Goal: Check status: Check status

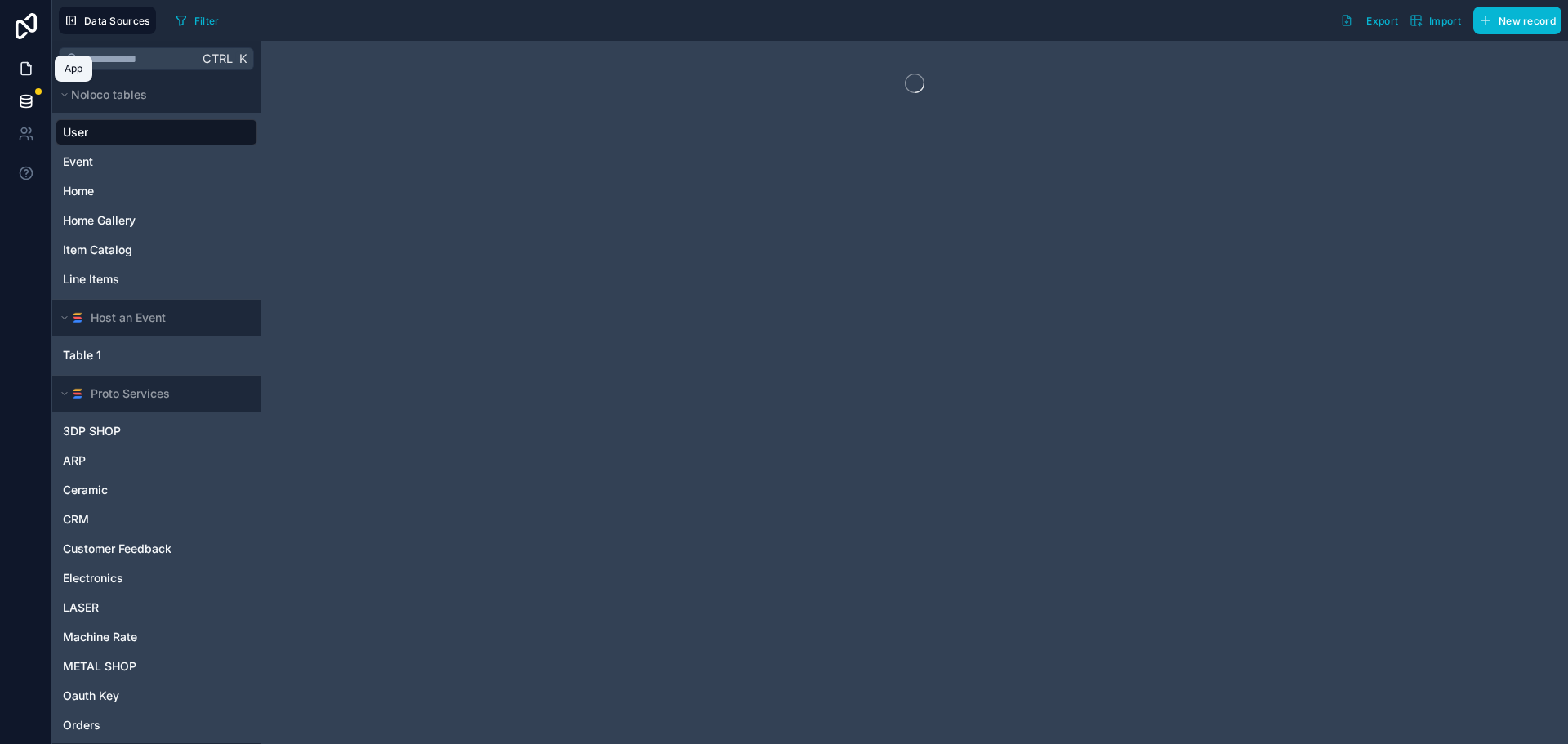
click at [15, 57] on link at bounding box center [26, 68] width 51 height 33
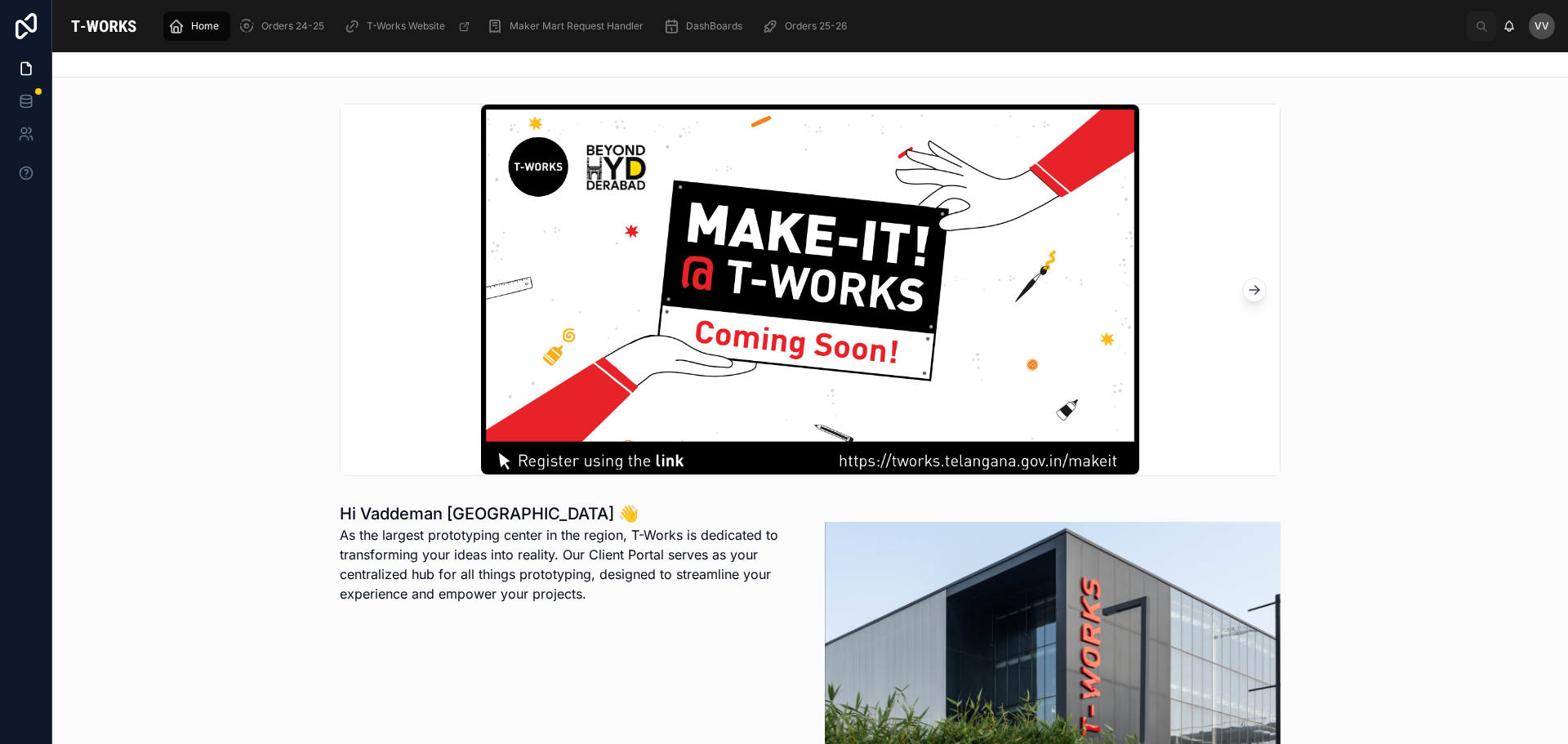
scroll to position [327, 0]
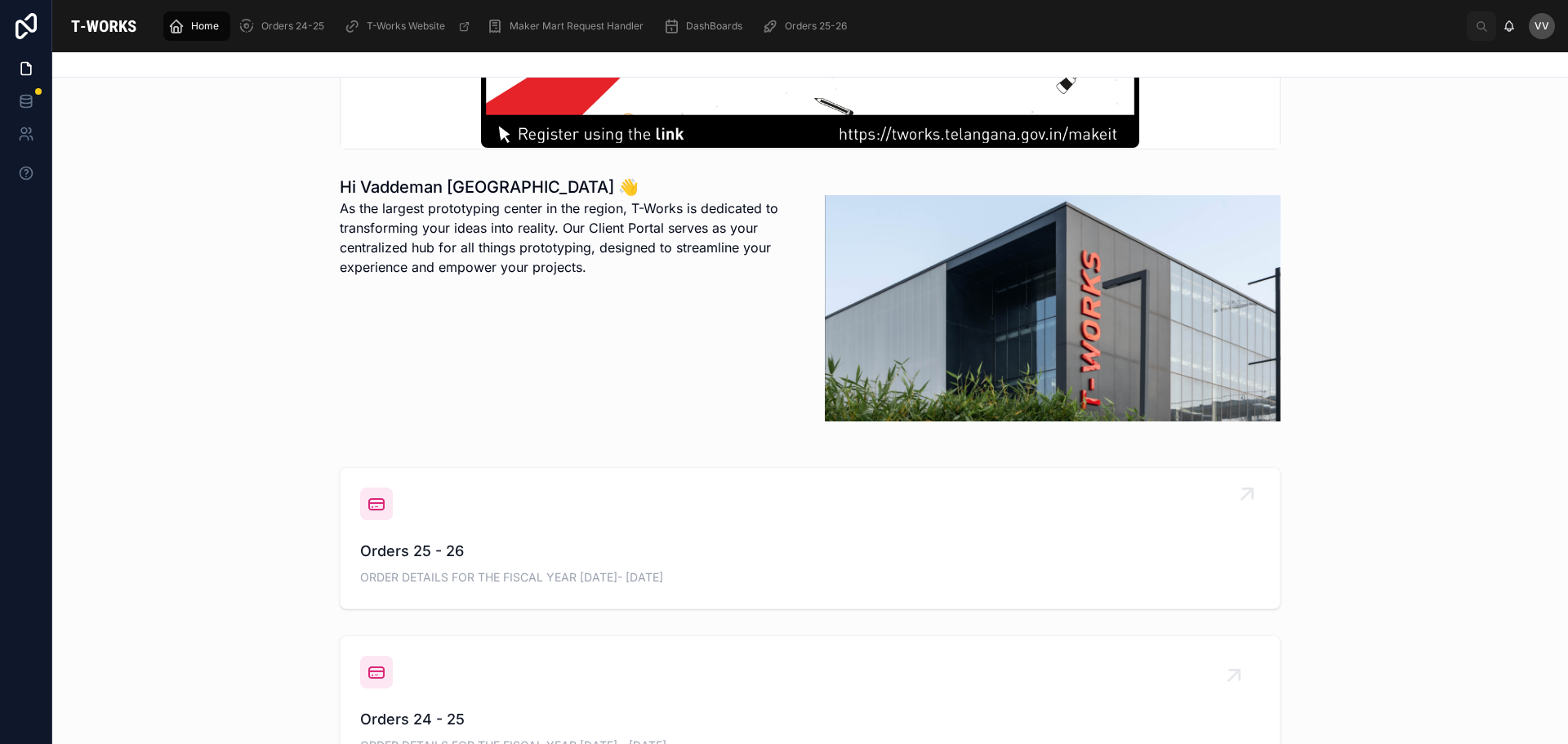
click at [404, 546] on span "Orders 25 - 26" at bounding box center [811, 551] width 900 height 23
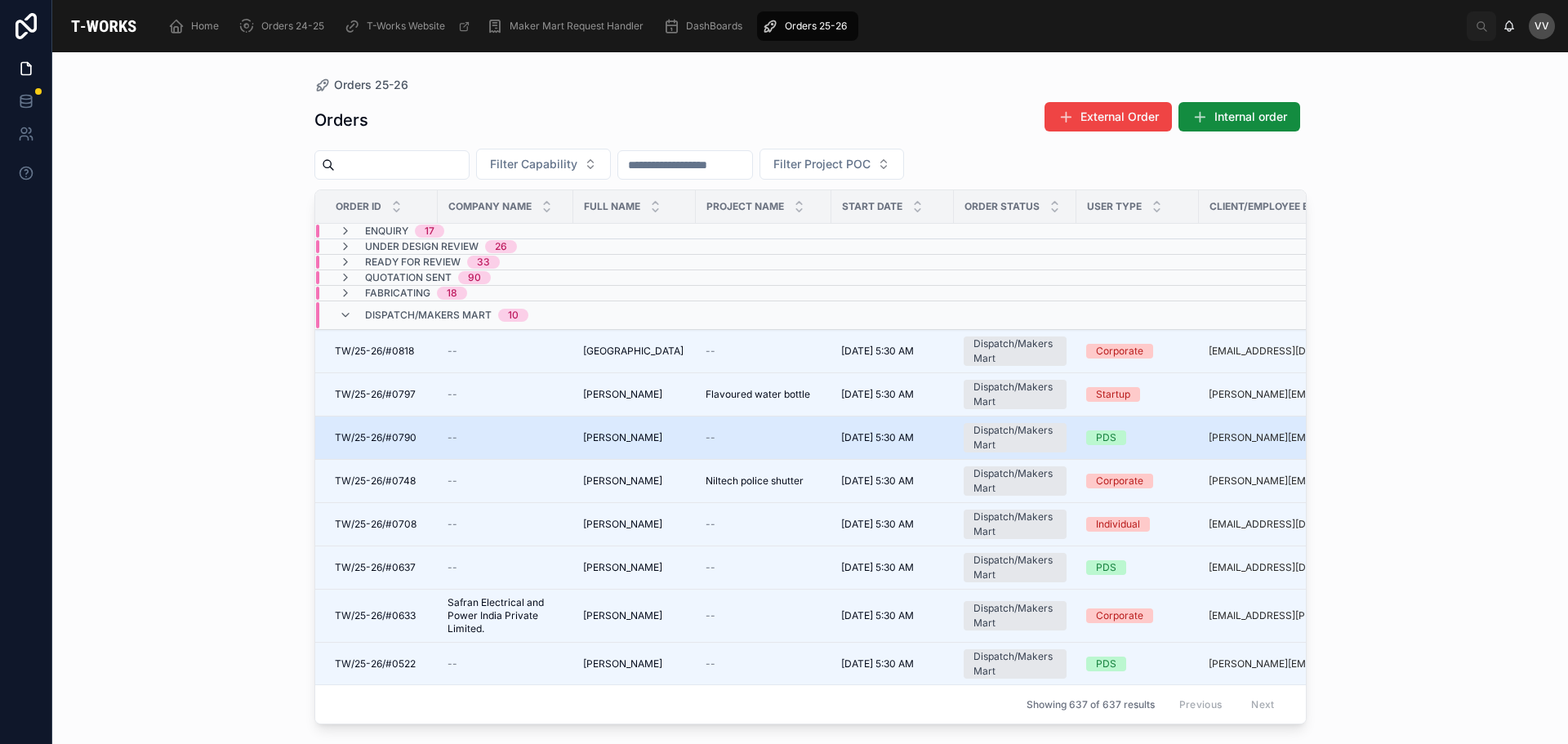
click at [603, 434] on span "[PERSON_NAME]" at bounding box center [622, 438] width 79 height 13
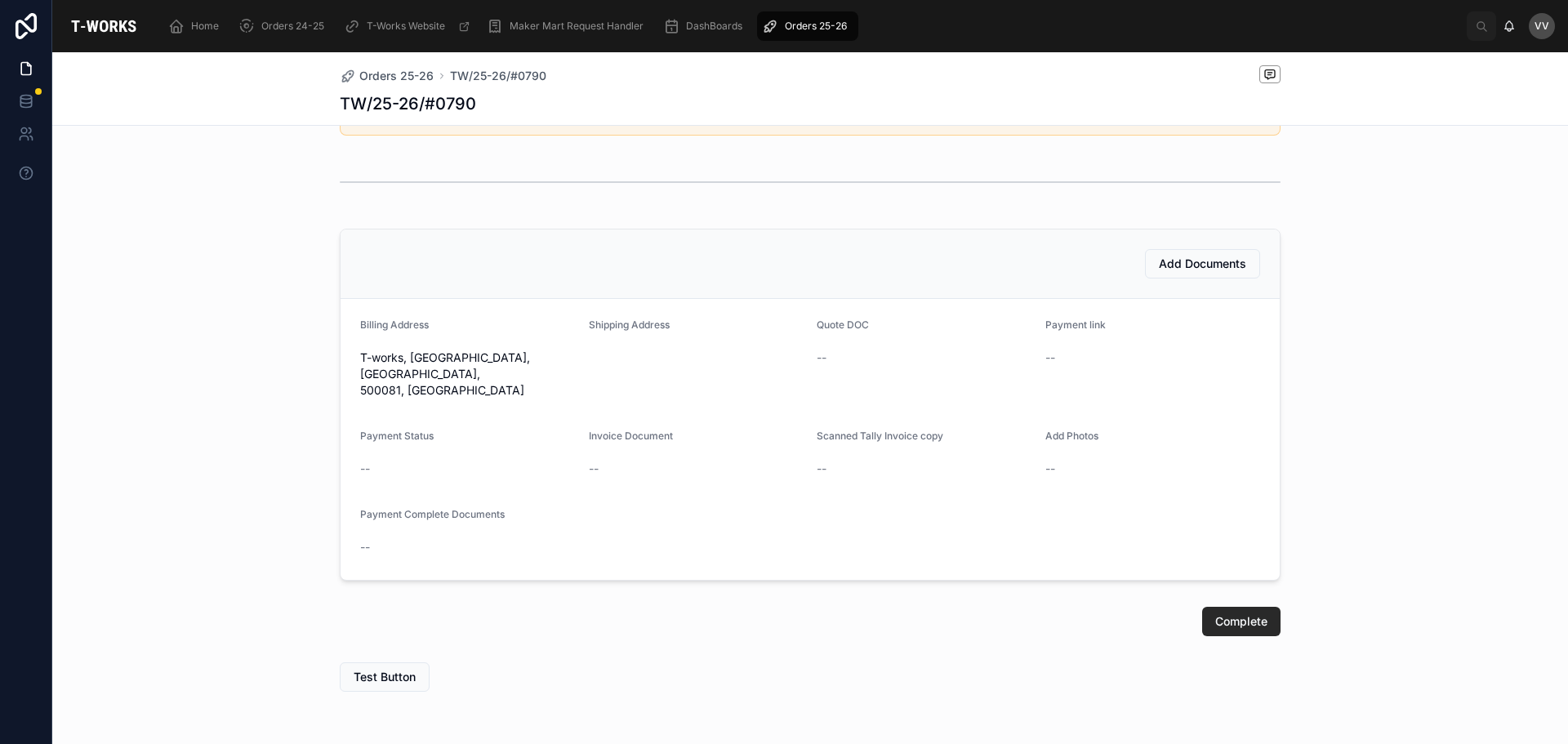
scroll to position [324, 0]
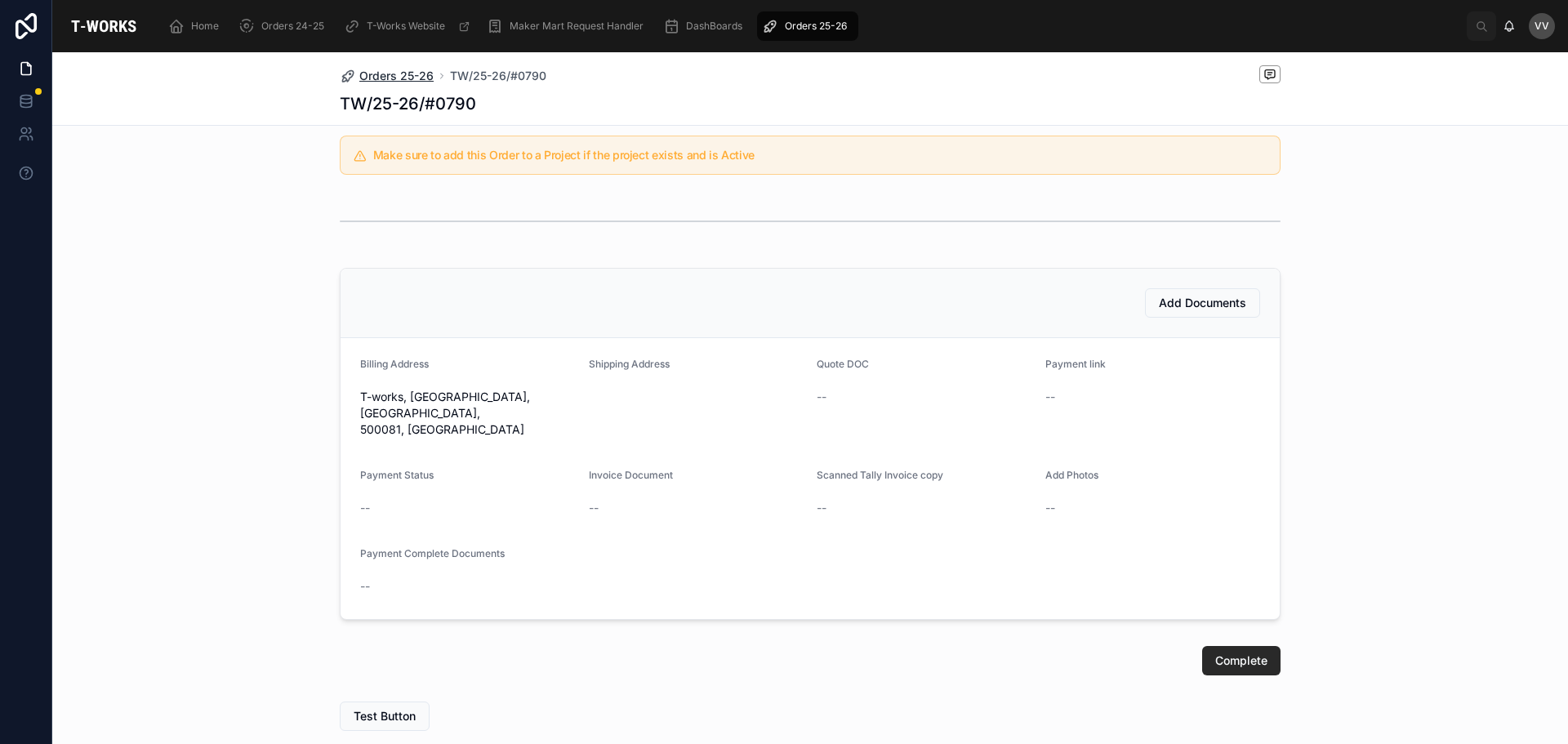
click at [402, 77] on span "Orders 25-26" at bounding box center [397, 75] width 75 height 16
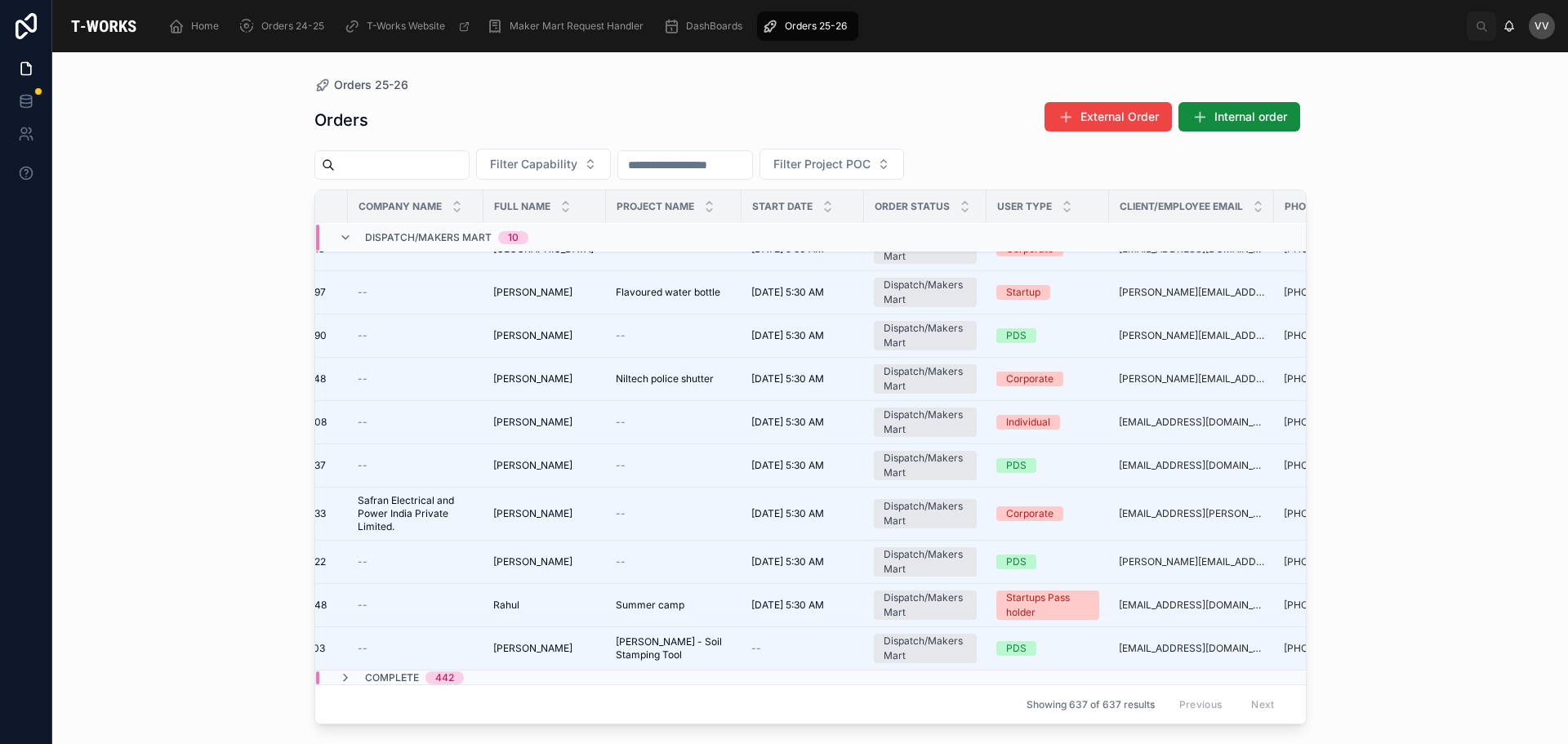
scroll to position [102, 0]
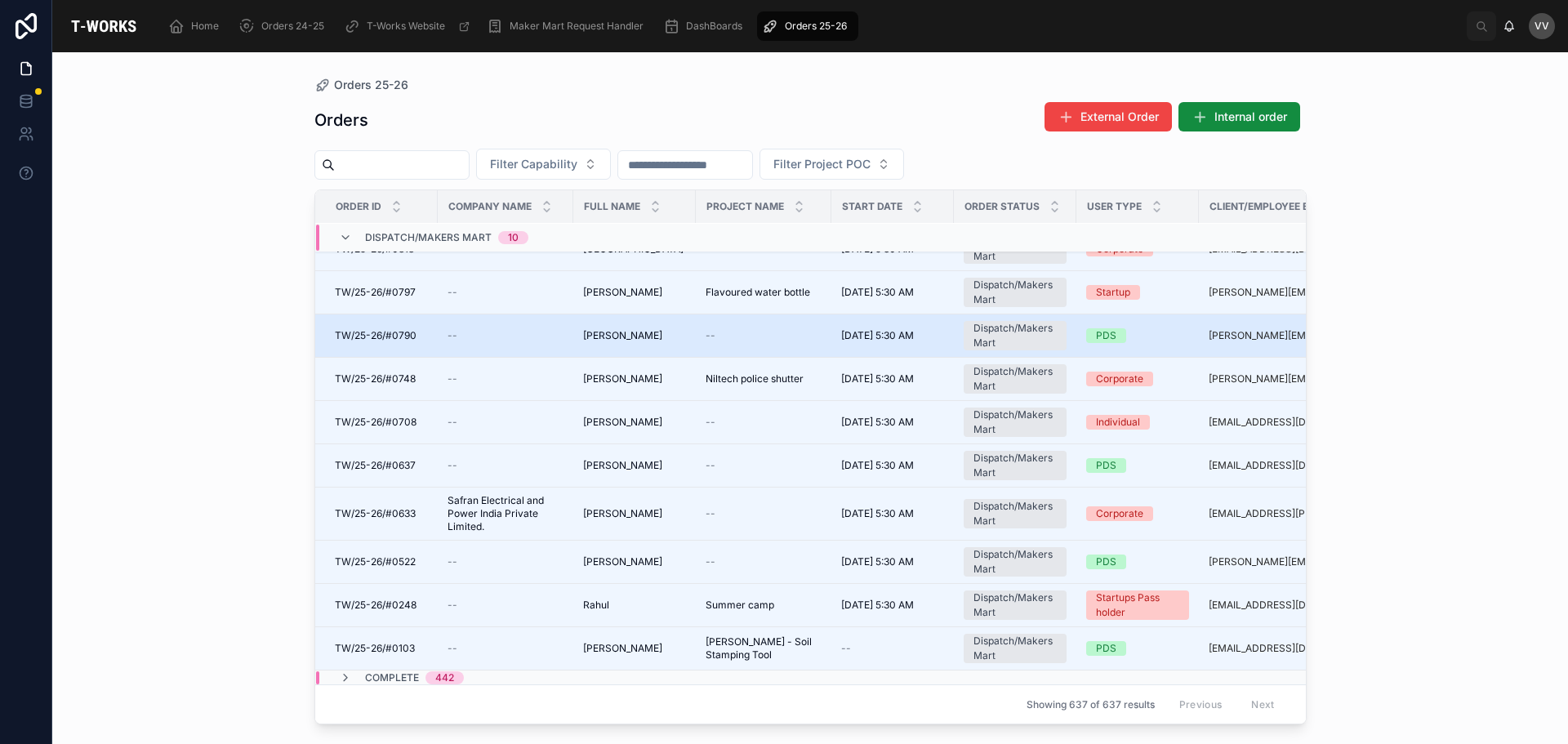
click at [614, 339] on span "[PERSON_NAME]" at bounding box center [622, 336] width 79 height 13
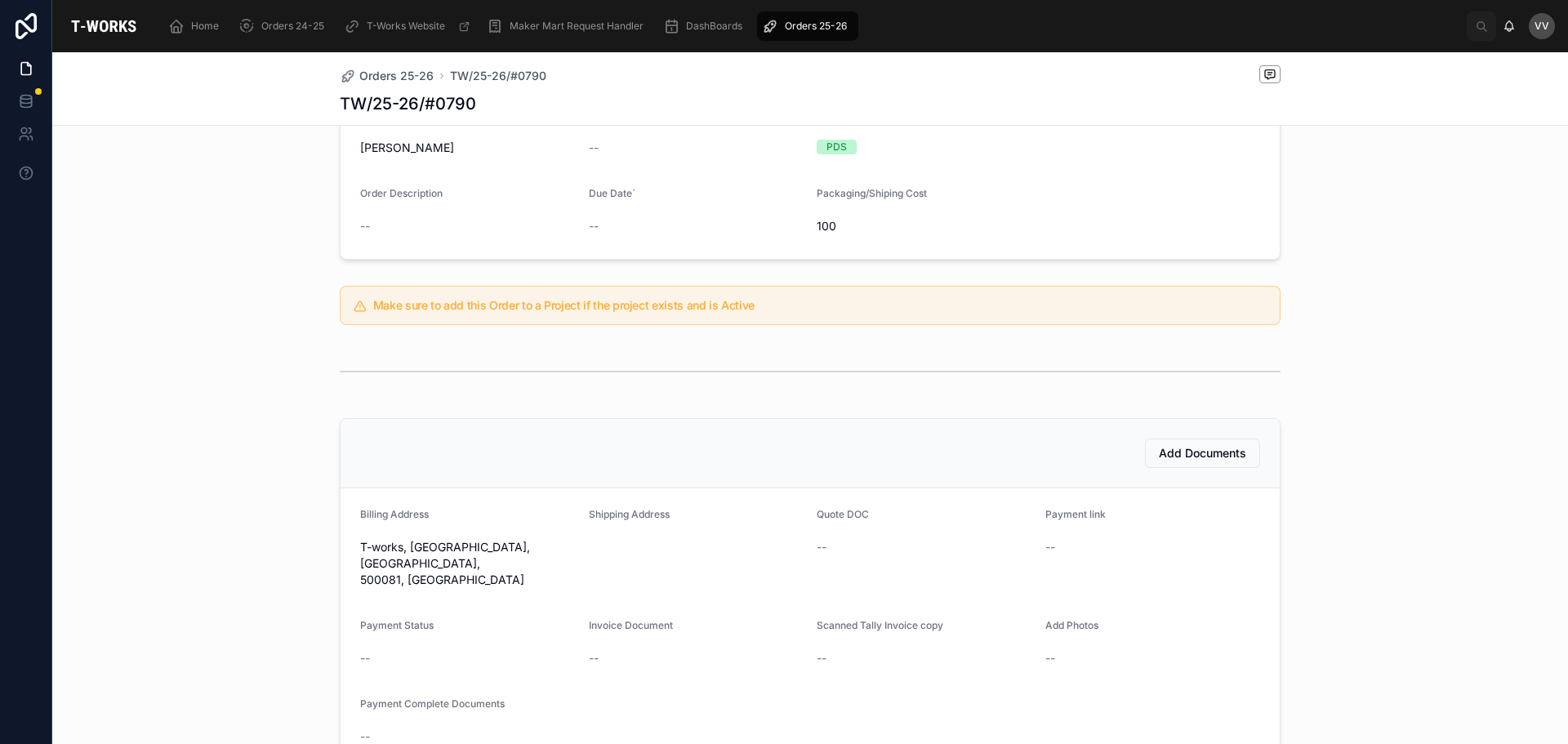
scroll to position [406, 0]
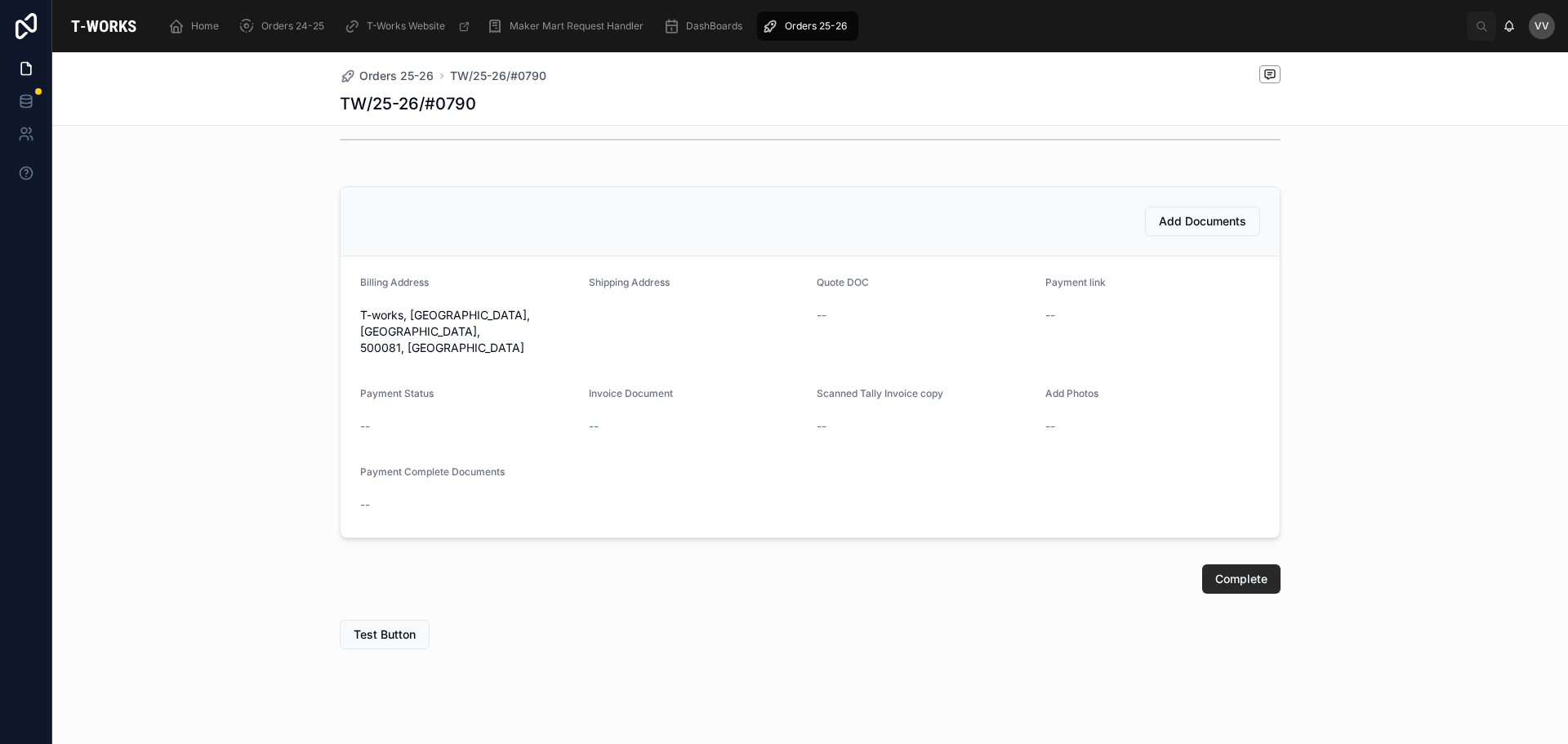
click at [1055, 387] on span "Add Photos" at bounding box center [1073, 393] width 53 height 12
click at [1159, 222] on span "Add Documents" at bounding box center [1202, 221] width 87 height 16
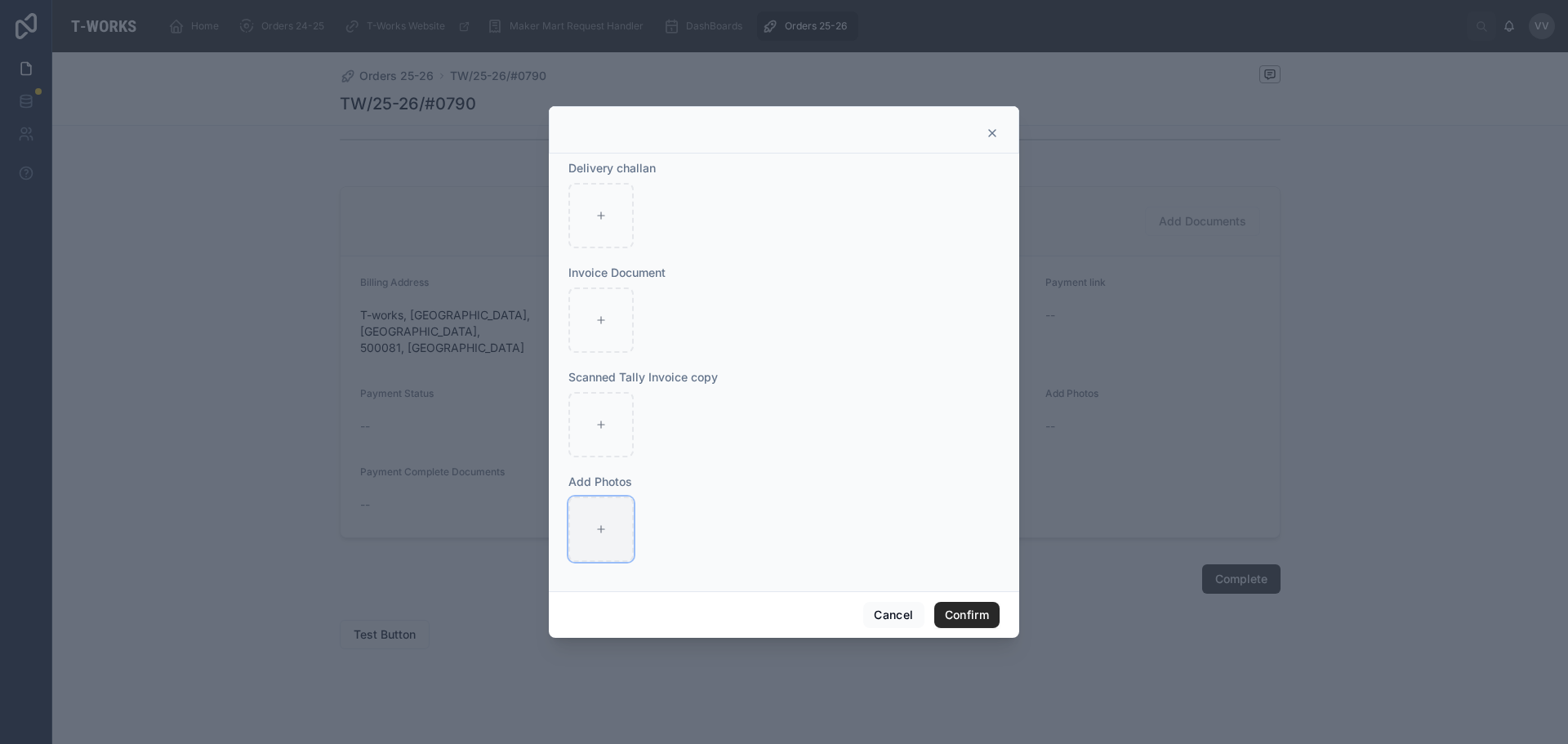
click at [605, 523] on div at bounding box center [601, 529] width 66 height 66
click at [990, 127] on icon at bounding box center [992, 133] width 13 height 13
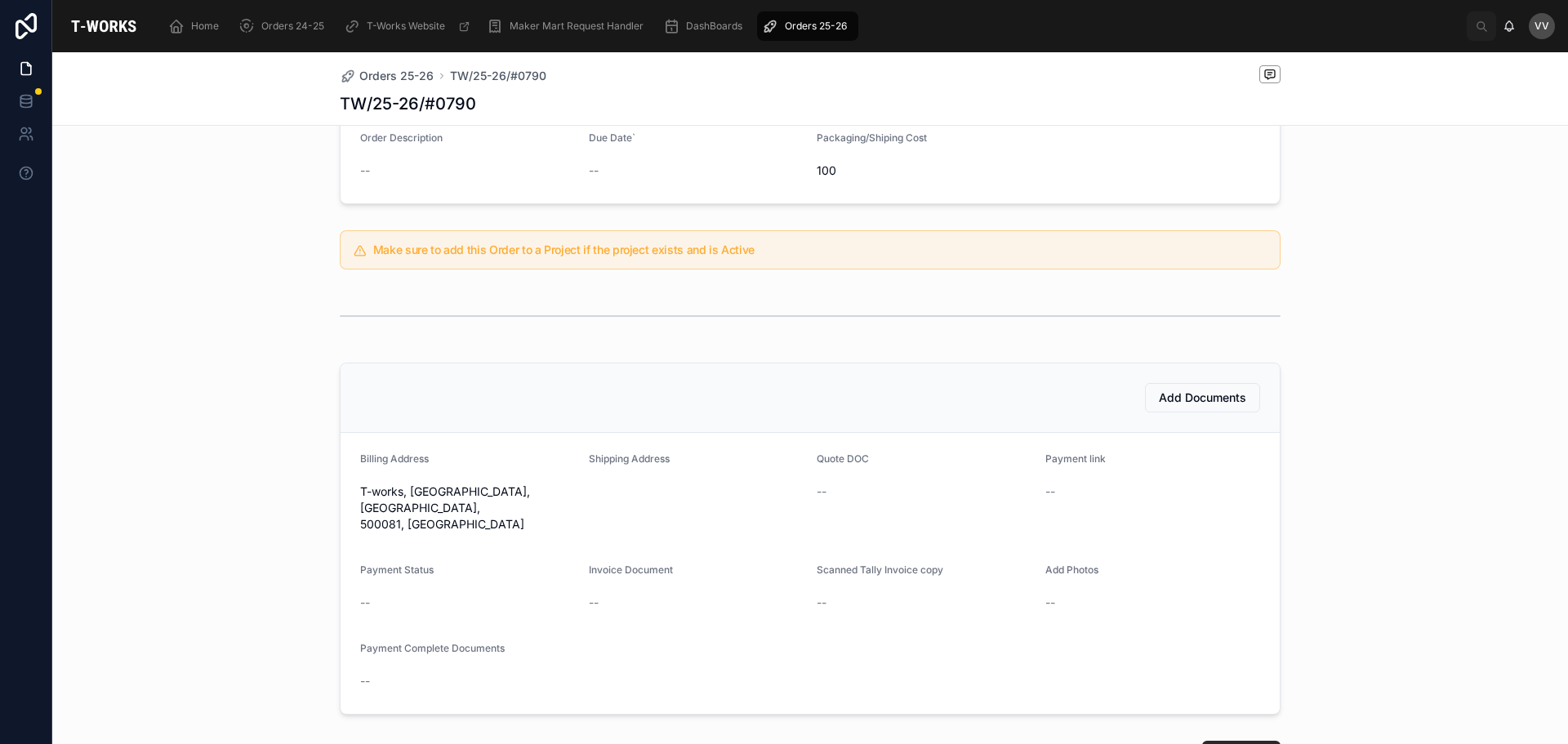
scroll to position [0, 0]
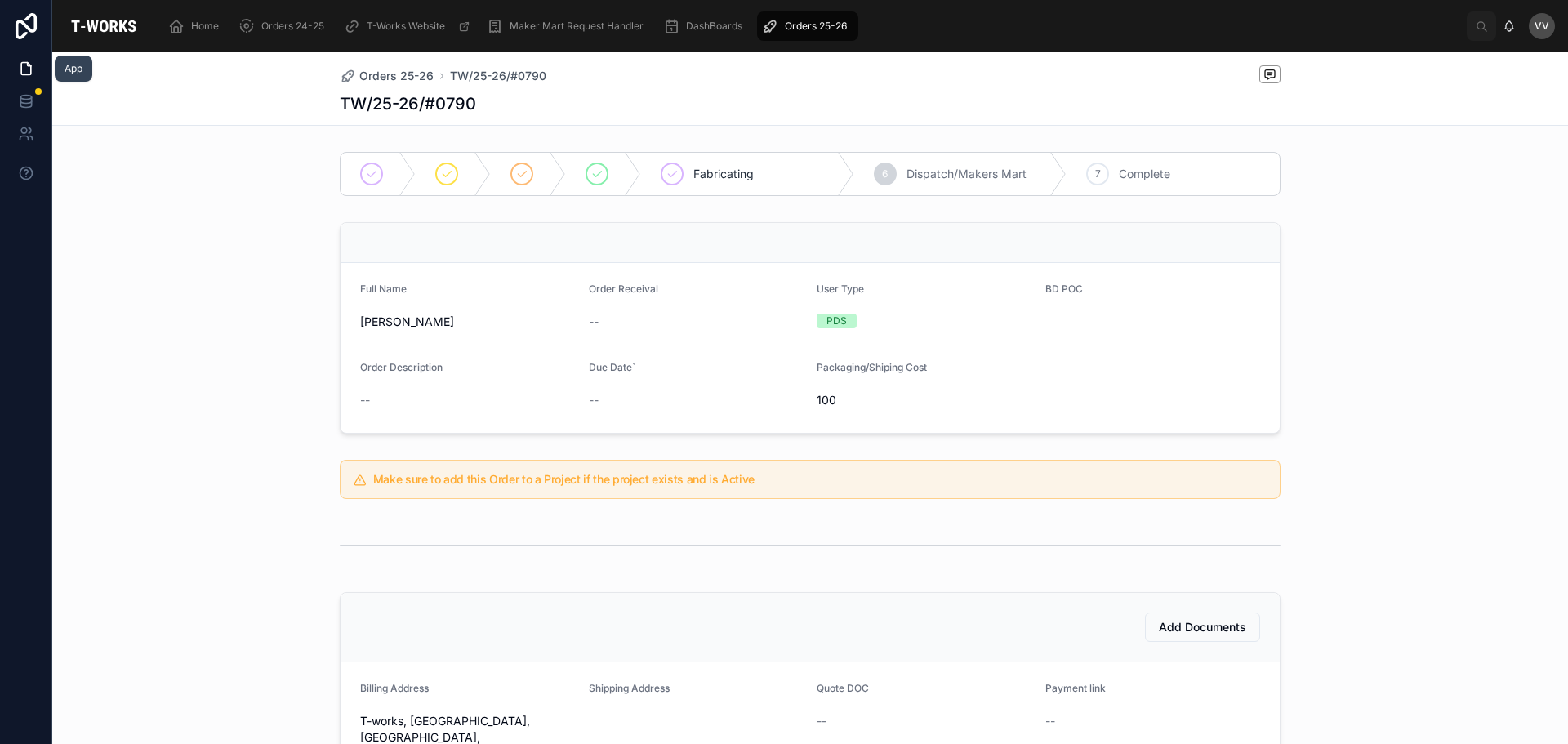
click at [28, 68] on icon at bounding box center [26, 68] width 16 height 16
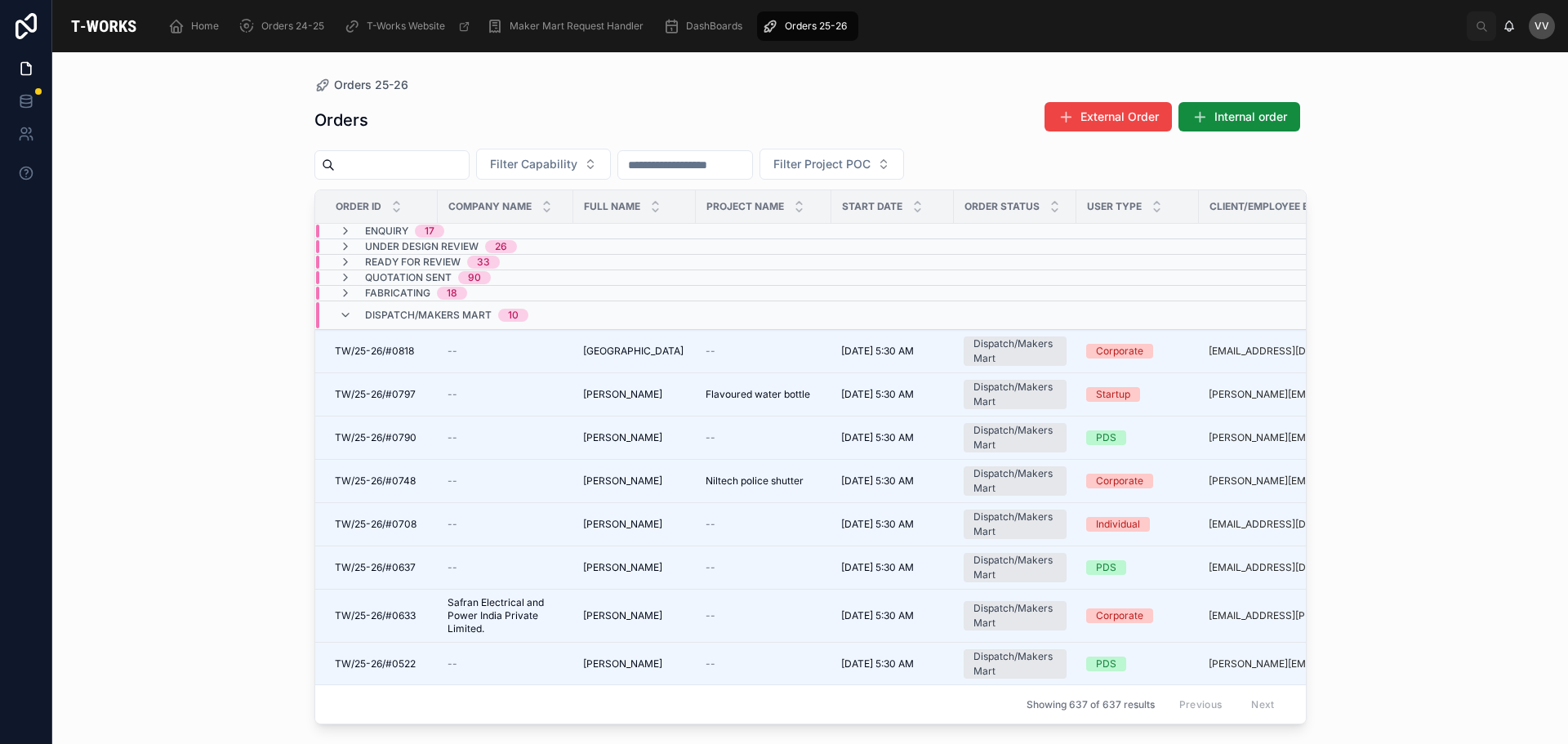
click at [432, 314] on span "Dispatch/Makers Mart" at bounding box center [428, 315] width 127 height 13
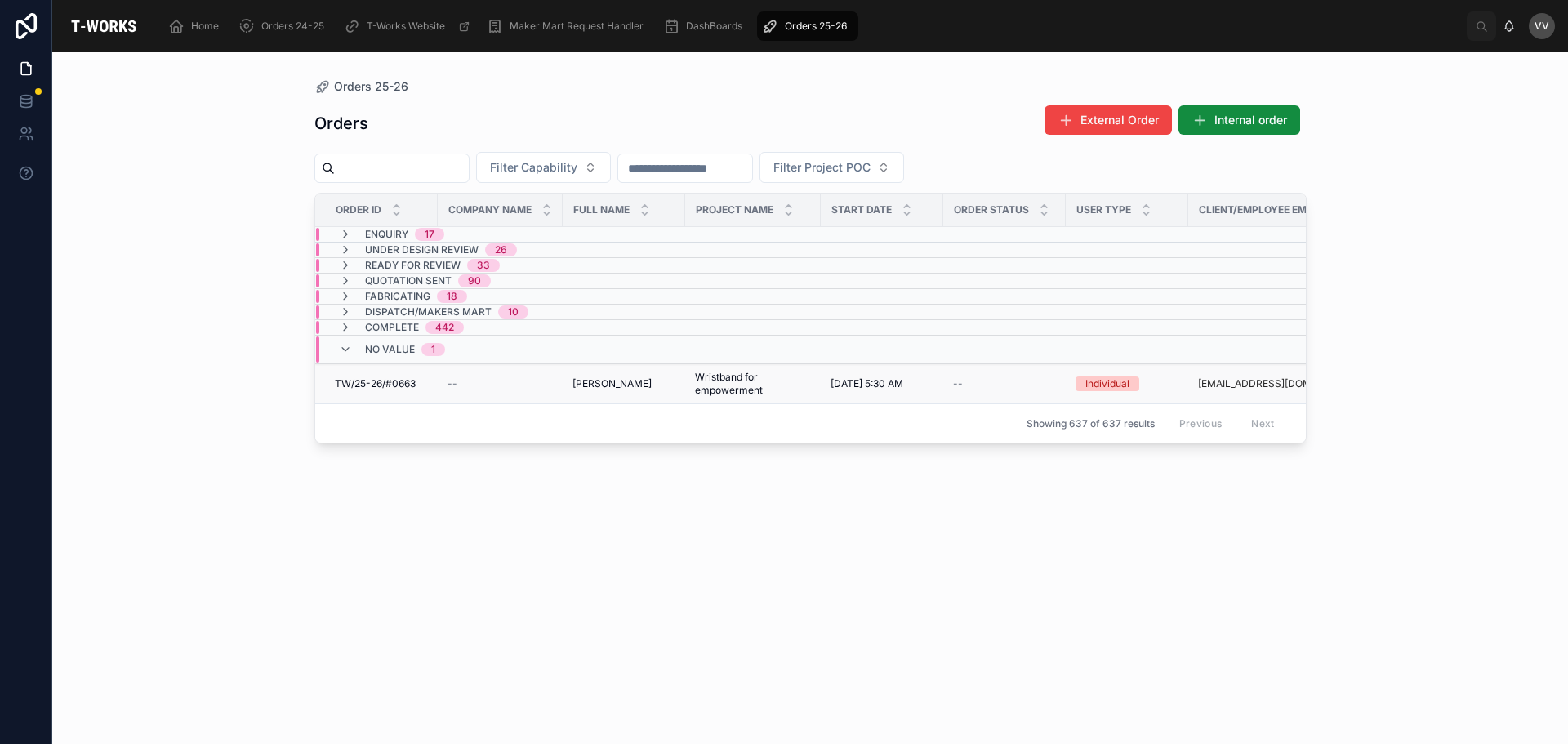
click at [423, 380] on div "TW/25-26/#0663 TW/25-26/#0663" at bounding box center [381, 384] width 93 height 13
click at [400, 321] on span "Complete" at bounding box center [392, 328] width 54 height 13
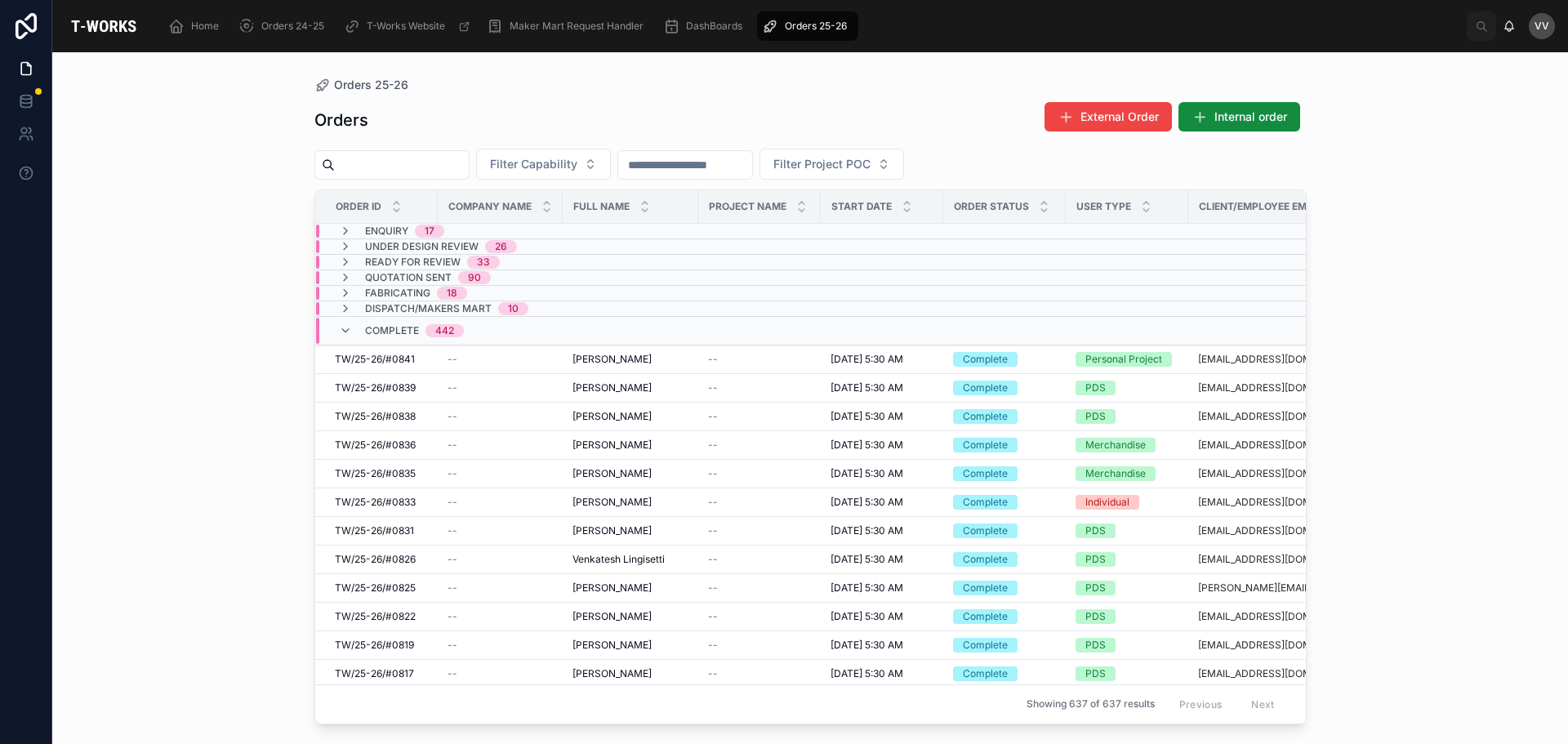
click at [400, 306] on span "Dispatch/Makers Mart" at bounding box center [428, 308] width 127 height 13
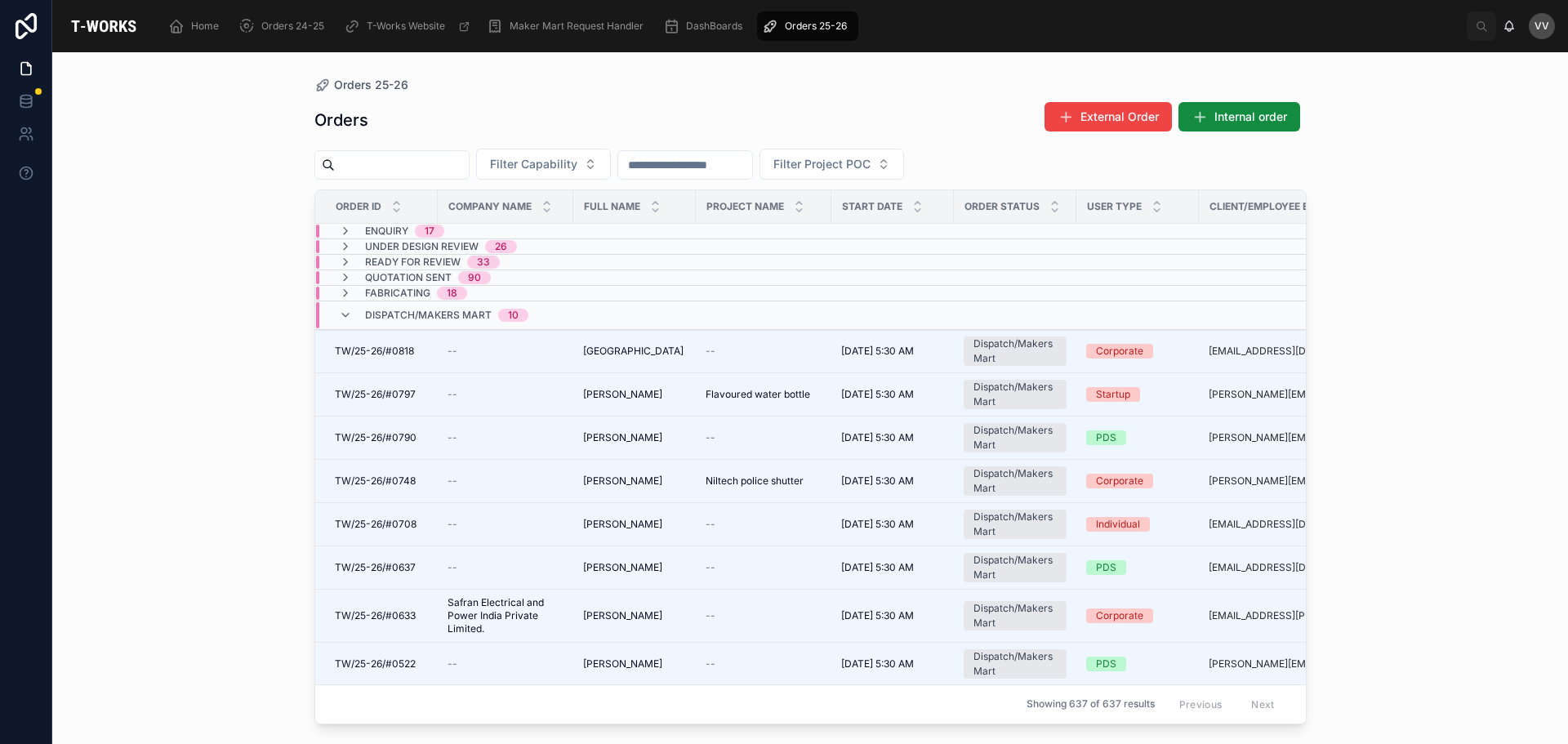
click at [358, 152] on div at bounding box center [392, 164] width 155 height 29
click at [366, 156] on input "text" at bounding box center [401, 165] width 134 height 23
type input "***"
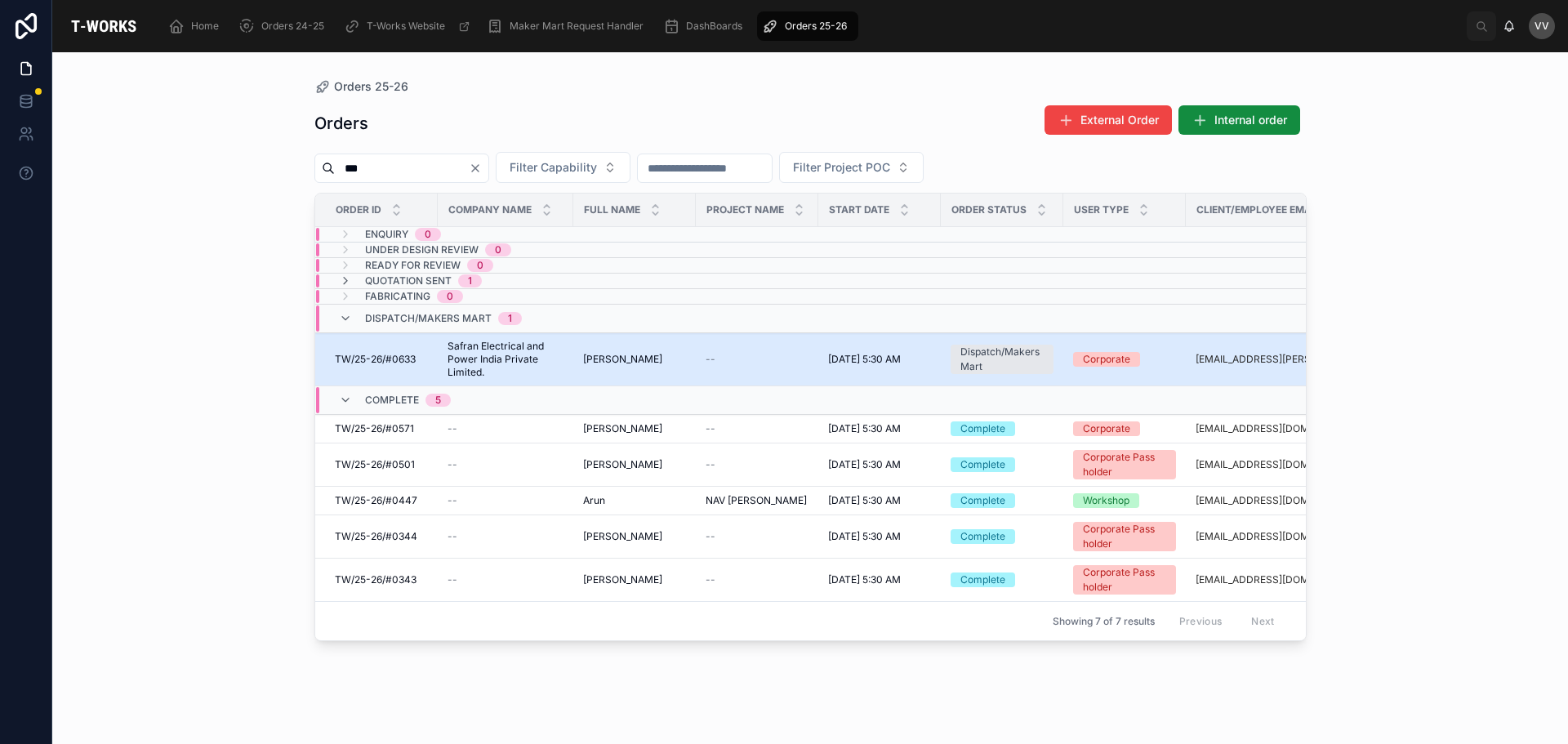
click at [407, 362] on span "TW/25-26/#0633" at bounding box center [375, 359] width 81 height 13
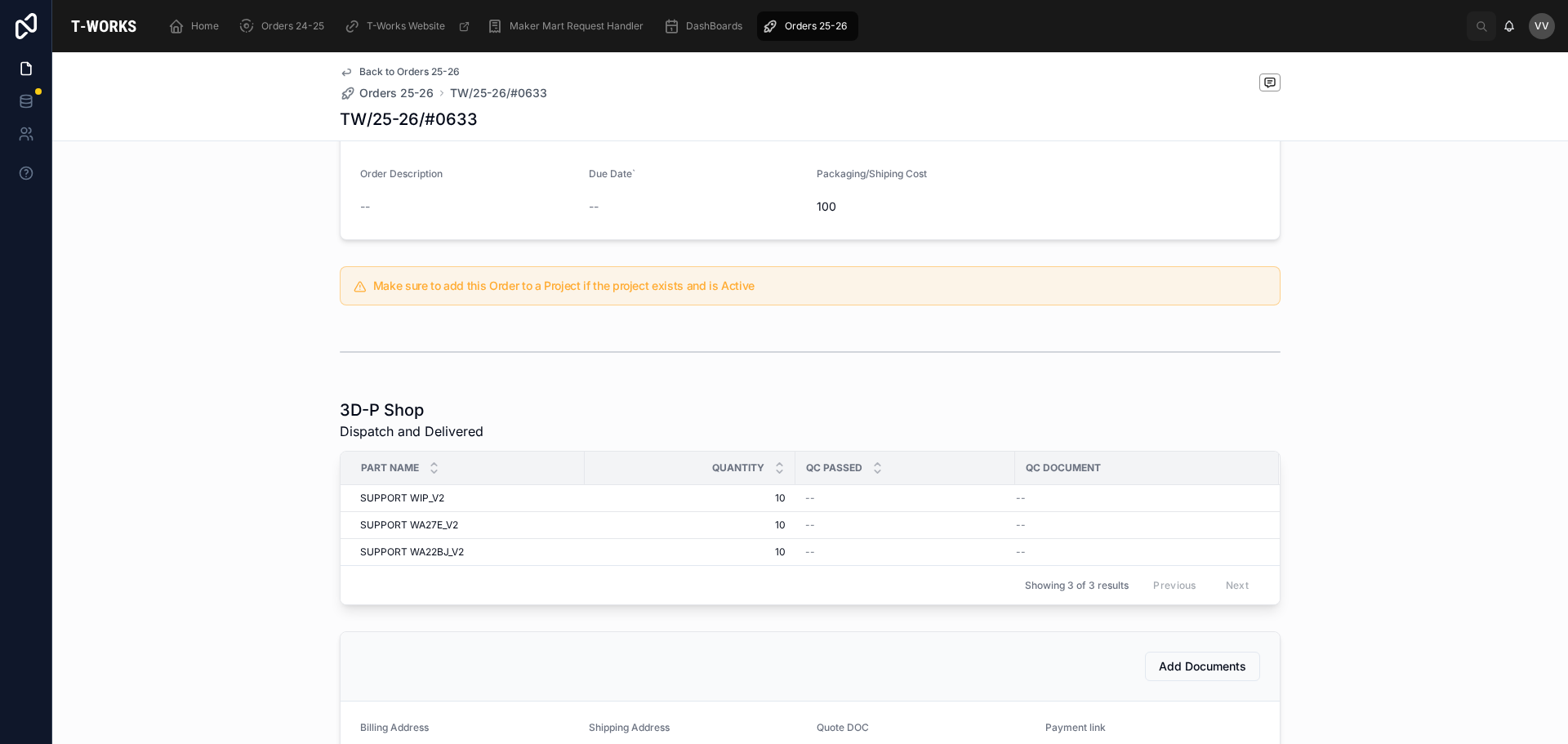
scroll to position [700, 0]
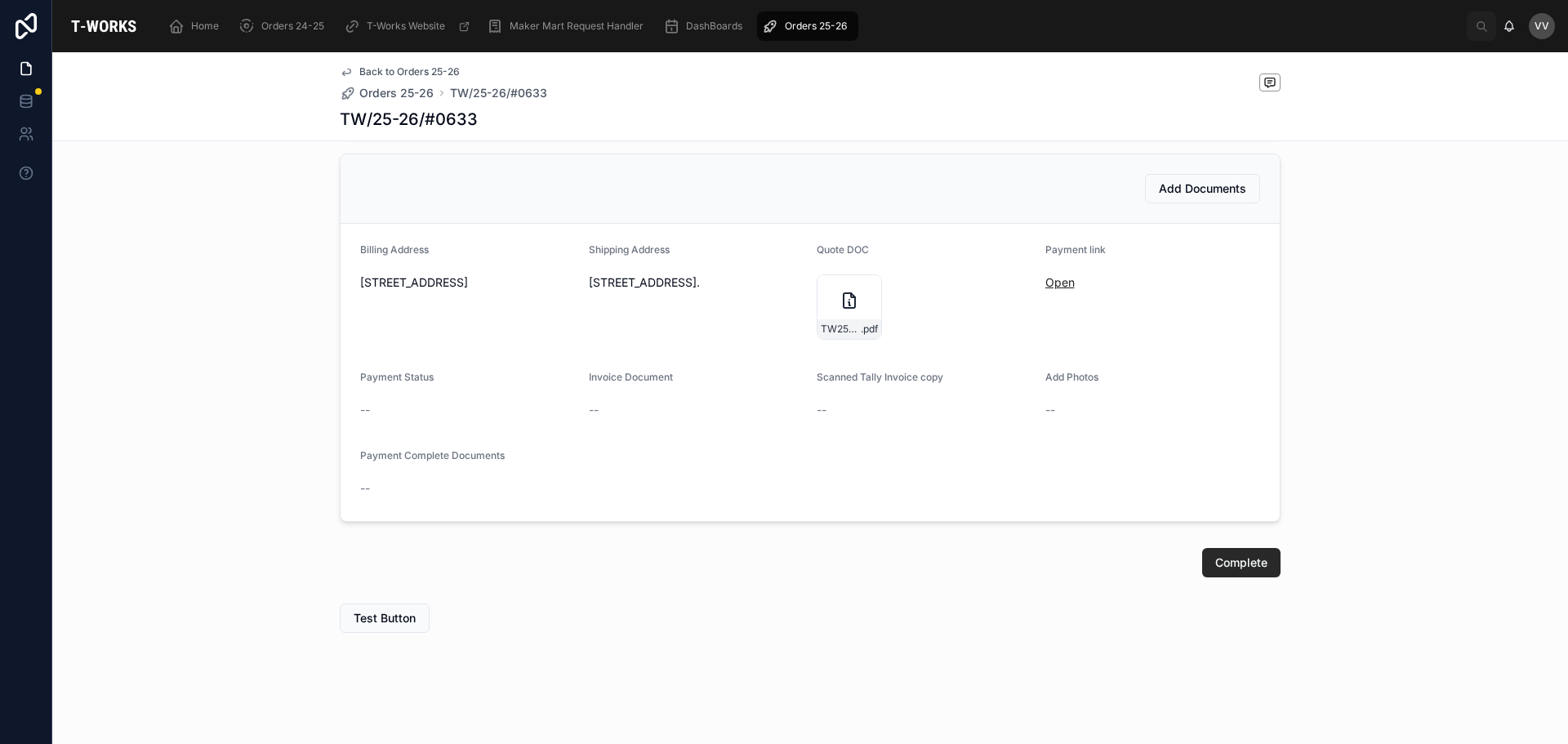
click at [1059, 283] on link "Open" at bounding box center [1060, 282] width 29 height 14
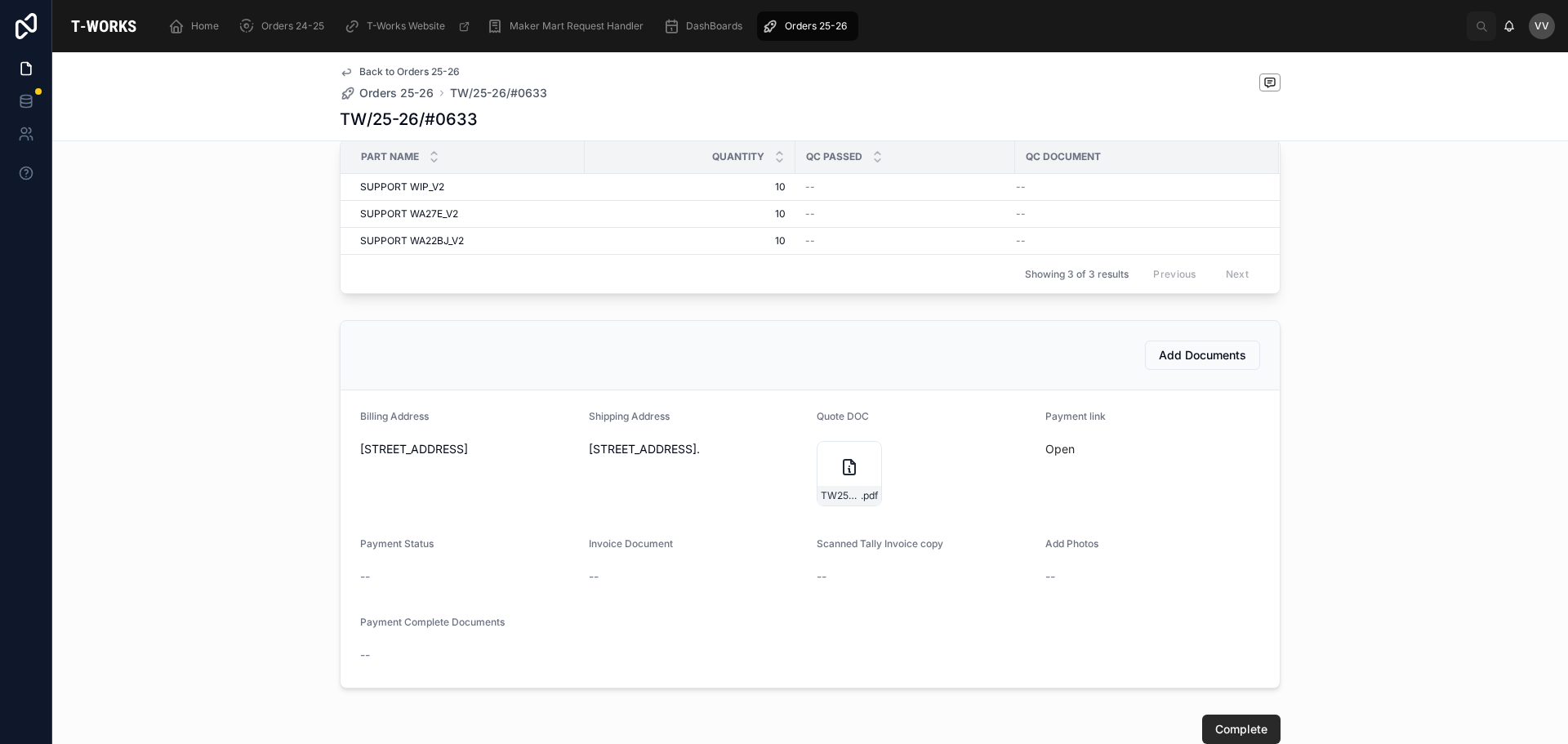
scroll to position [455, 0]
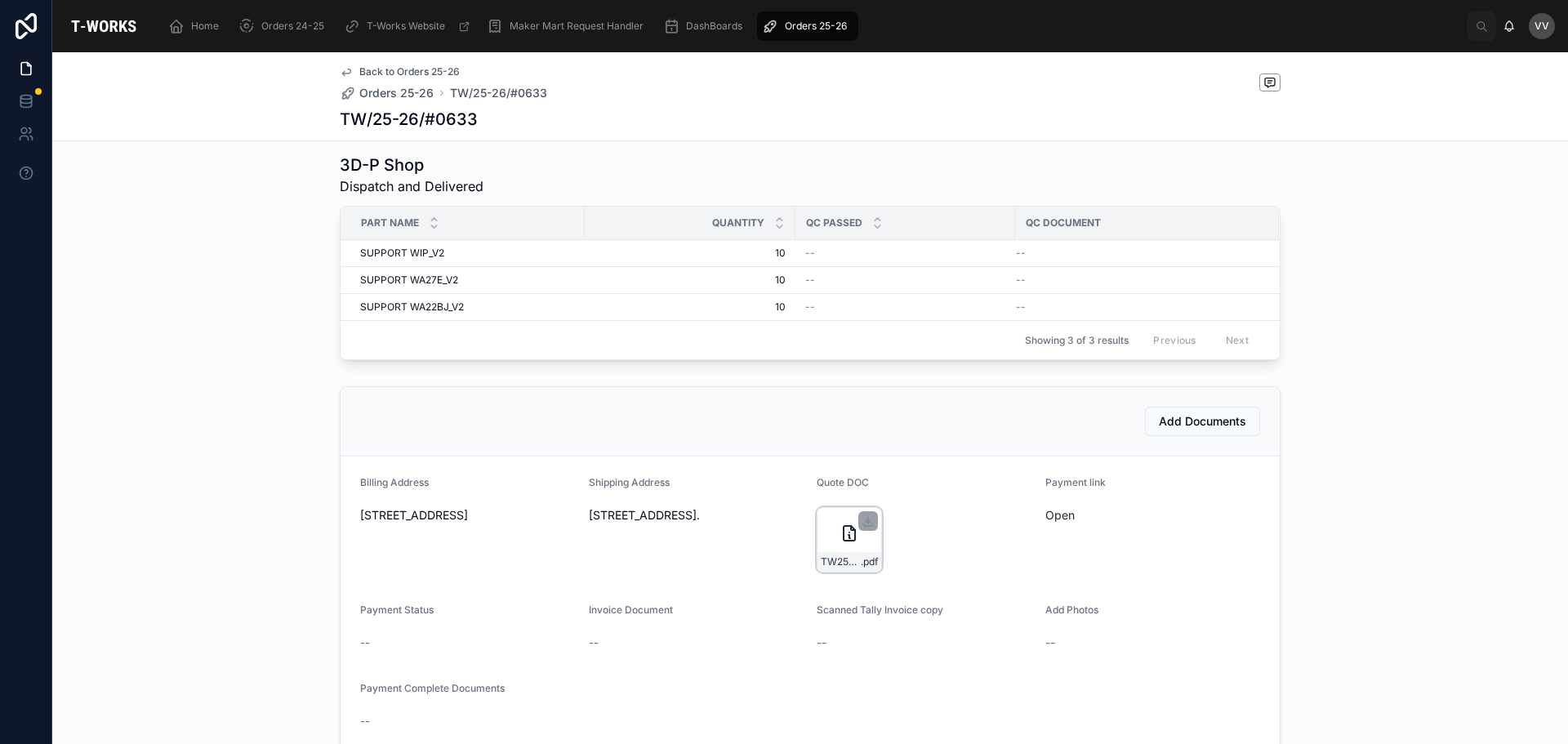
click at [846, 561] on div "TW25-26#0633-(1) .pdf" at bounding box center [850, 540] width 66 height 66
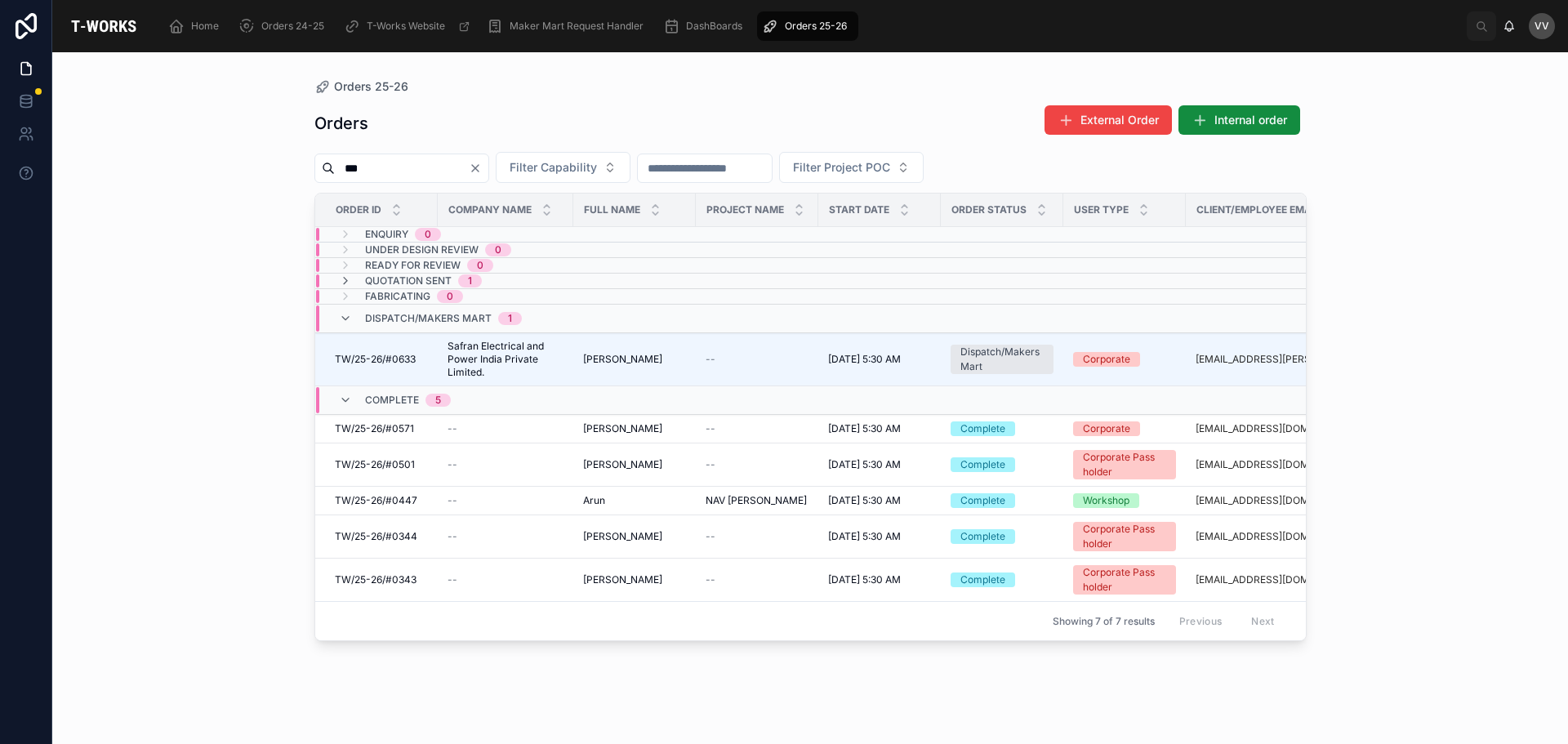
click at [436, 162] on input "***" at bounding box center [401, 169] width 134 height 23
type input "*"
type input "***"
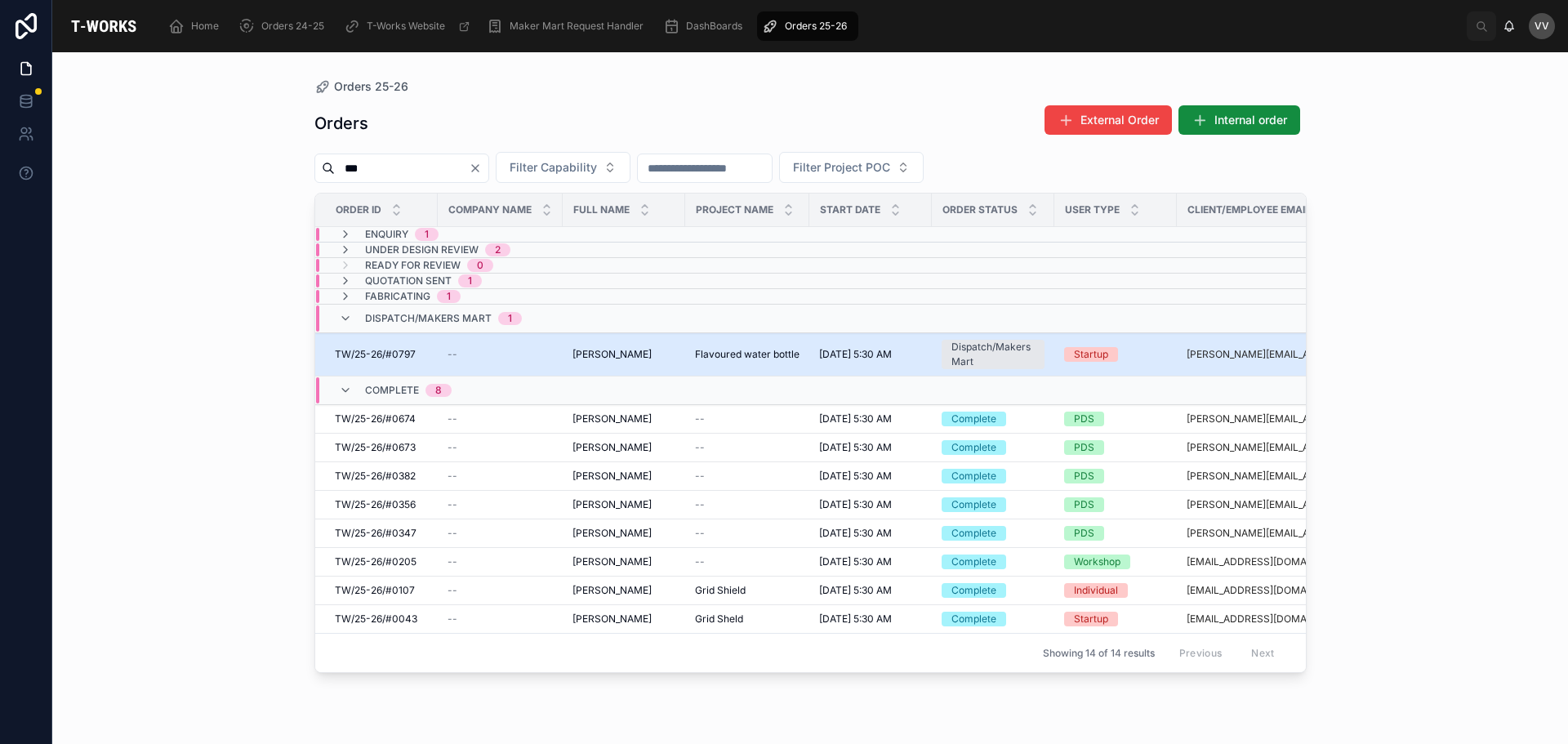
click at [417, 352] on div "TW/25-26/#0797 TW/25-26/#0797" at bounding box center [381, 354] width 93 height 13
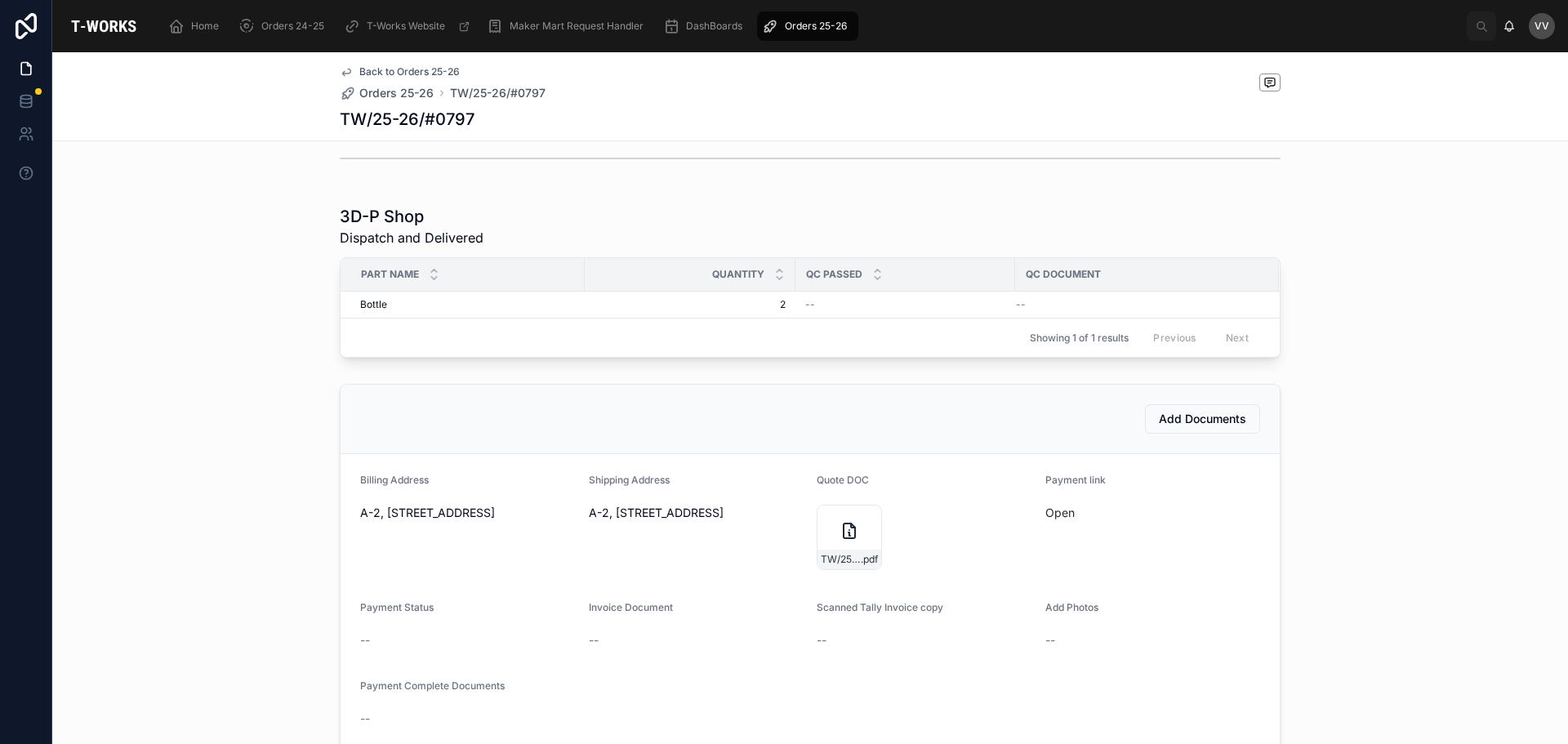
scroll to position [572, 0]
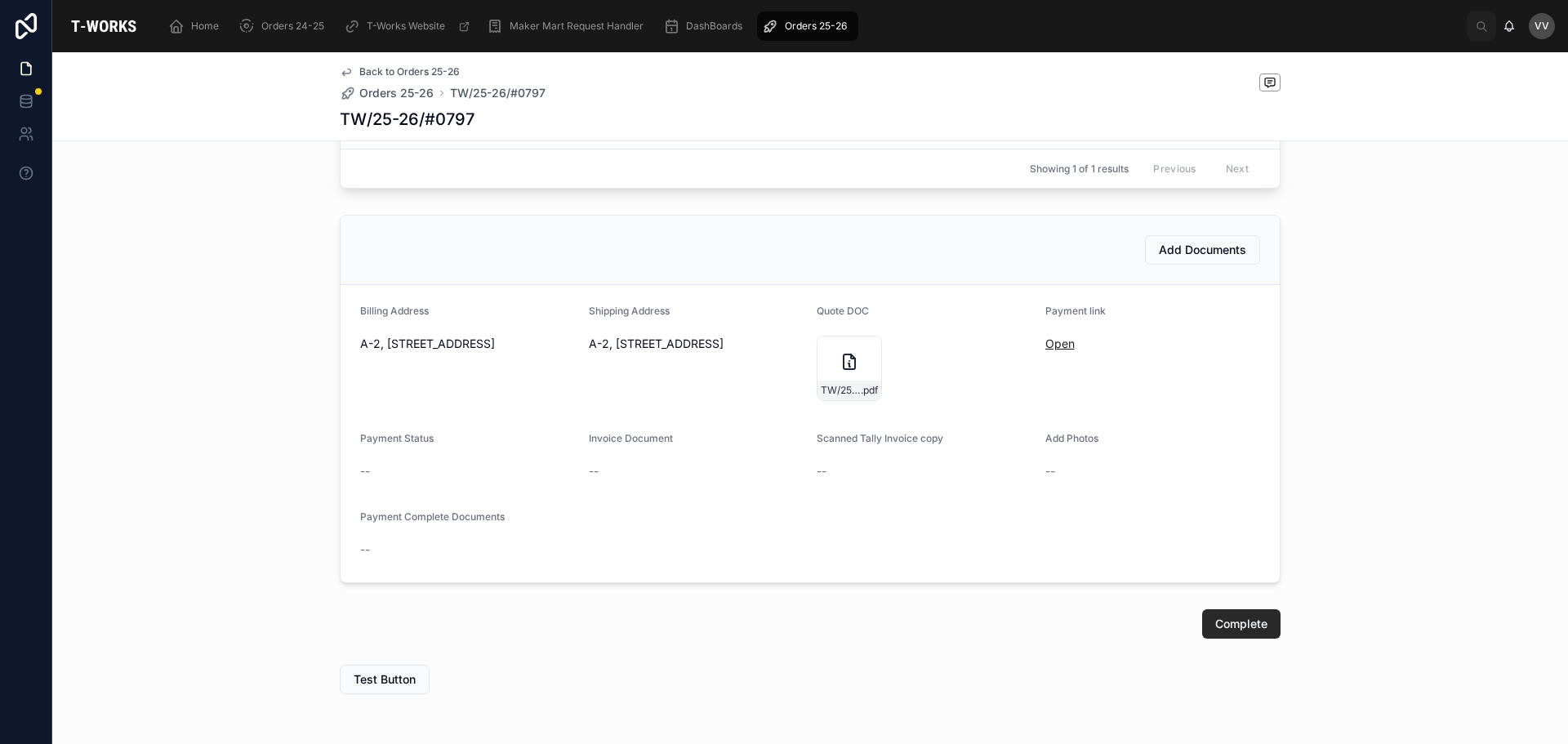
click at [1056, 351] on link "Open" at bounding box center [1060, 344] width 29 height 14
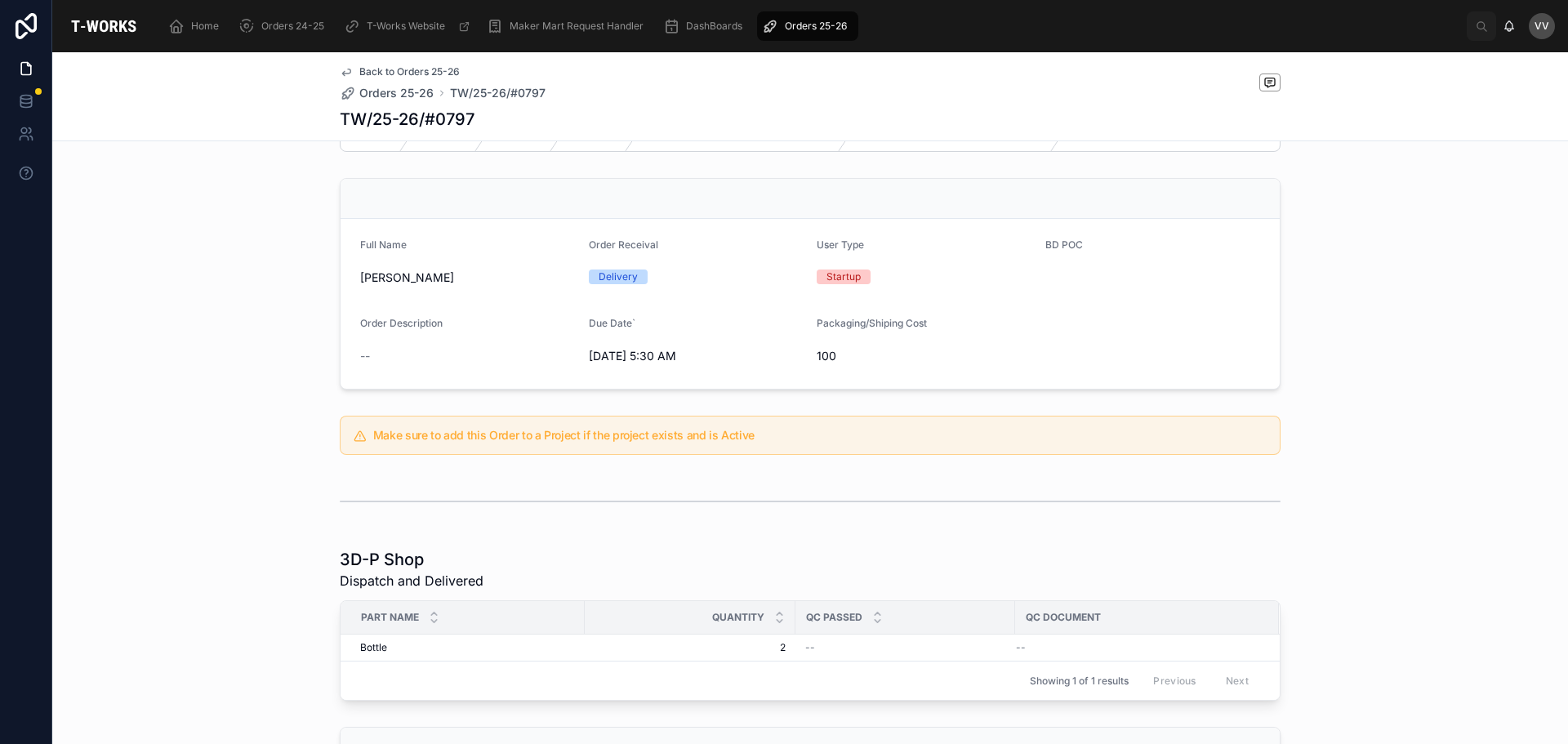
scroll to position [0, 0]
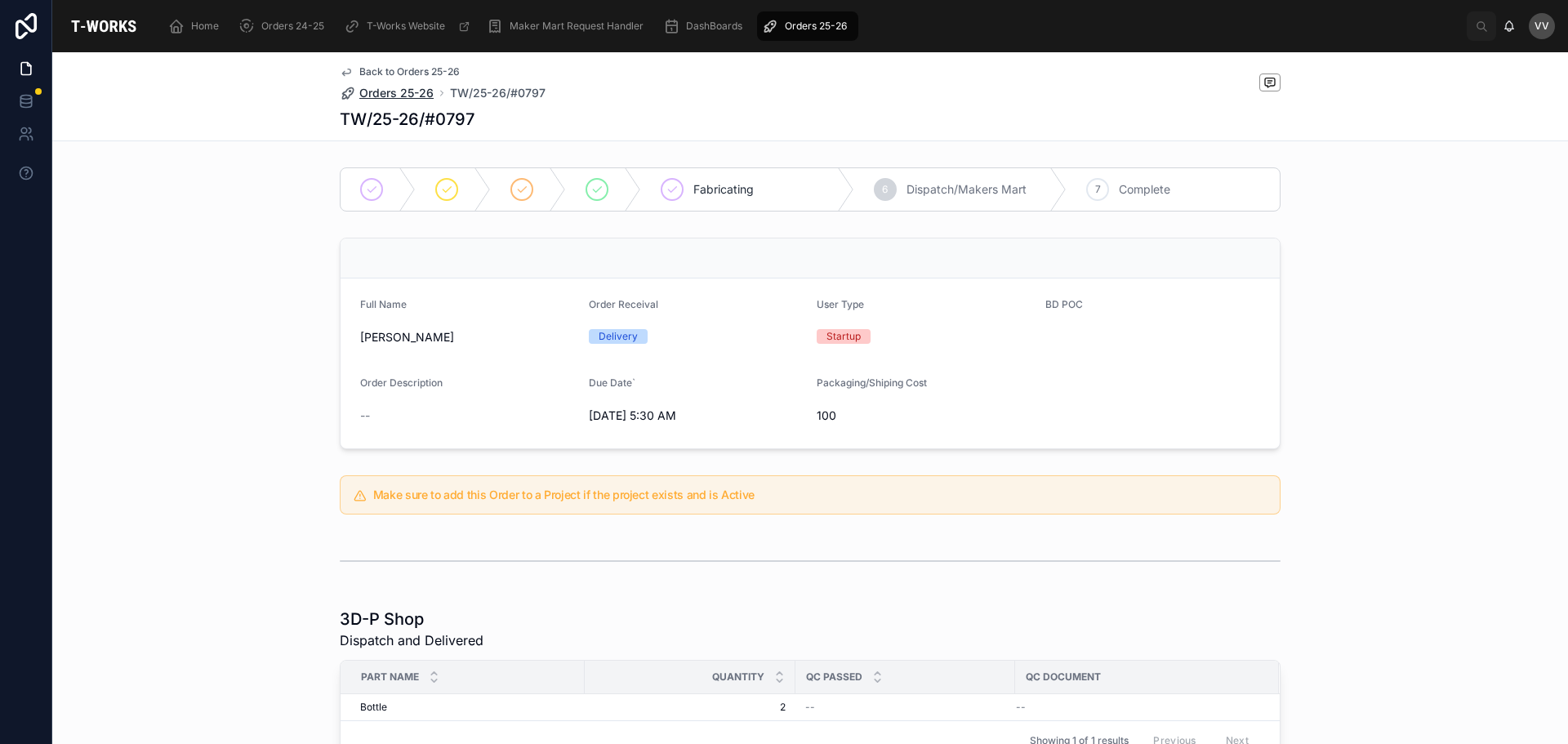
click at [414, 94] on span "Orders 25-26" at bounding box center [397, 93] width 75 height 16
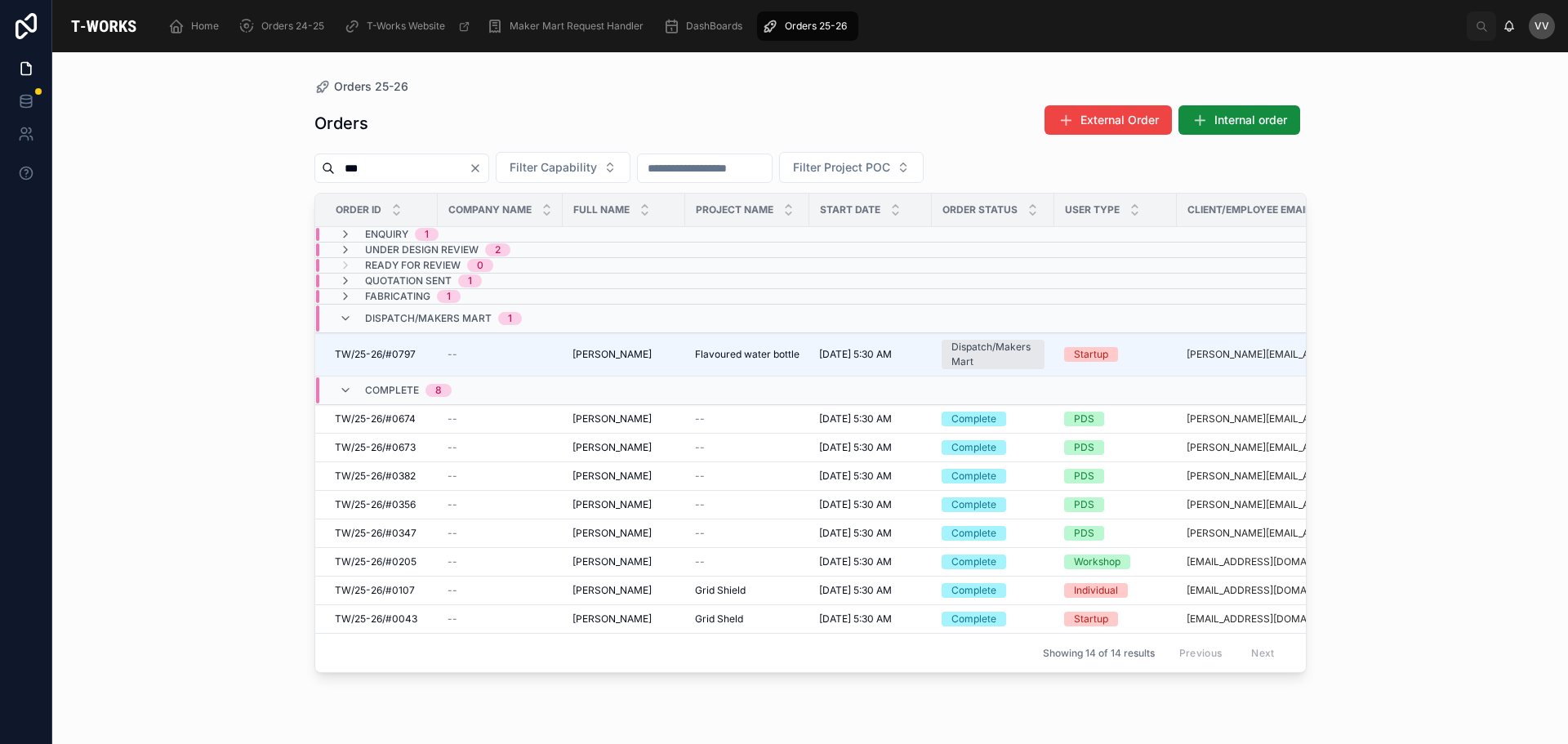
click at [446, 169] on input "***" at bounding box center [401, 169] width 134 height 23
type input "***"
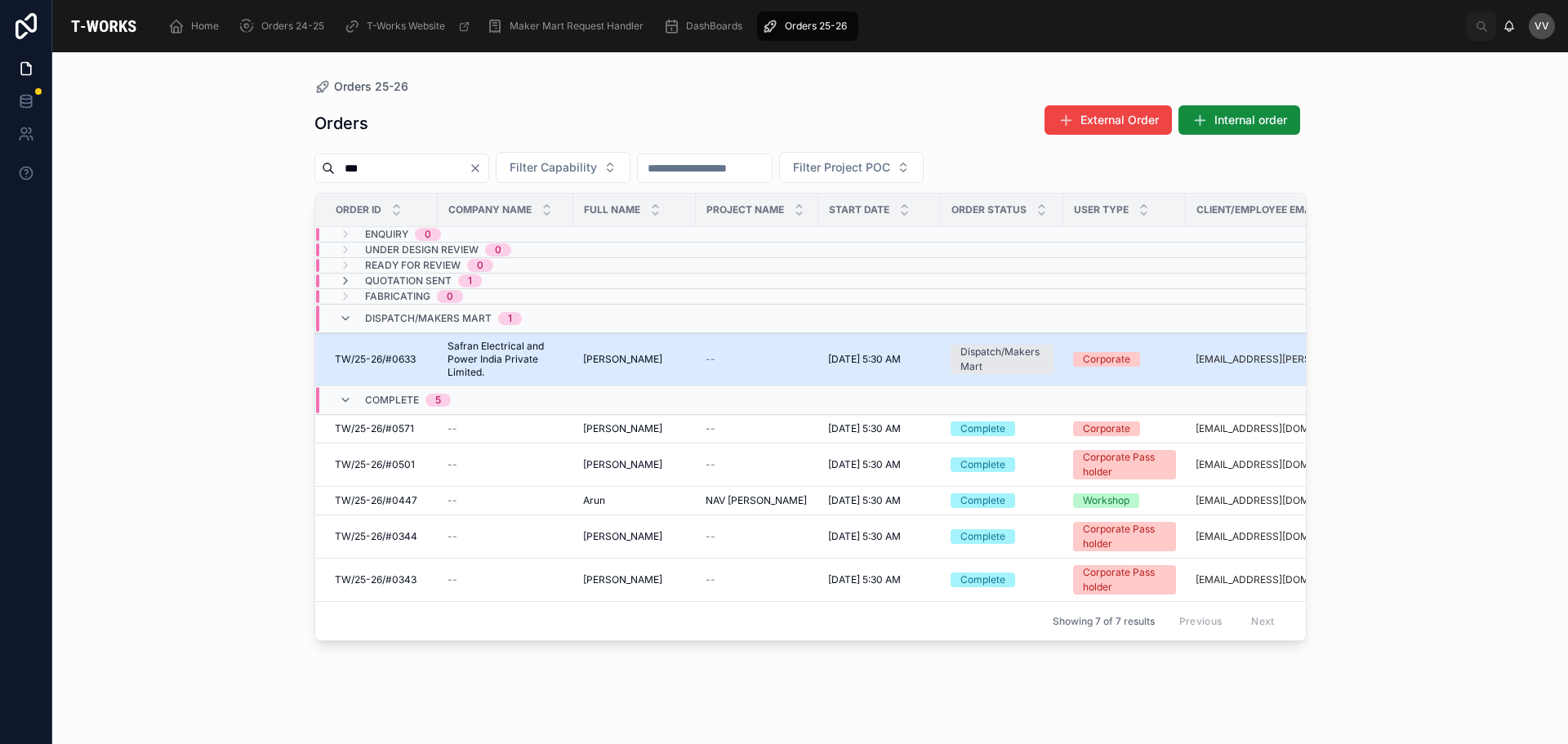
click at [511, 352] on span "Safran Electrical and Power India Private Limited." at bounding box center [505, 360] width 116 height 39
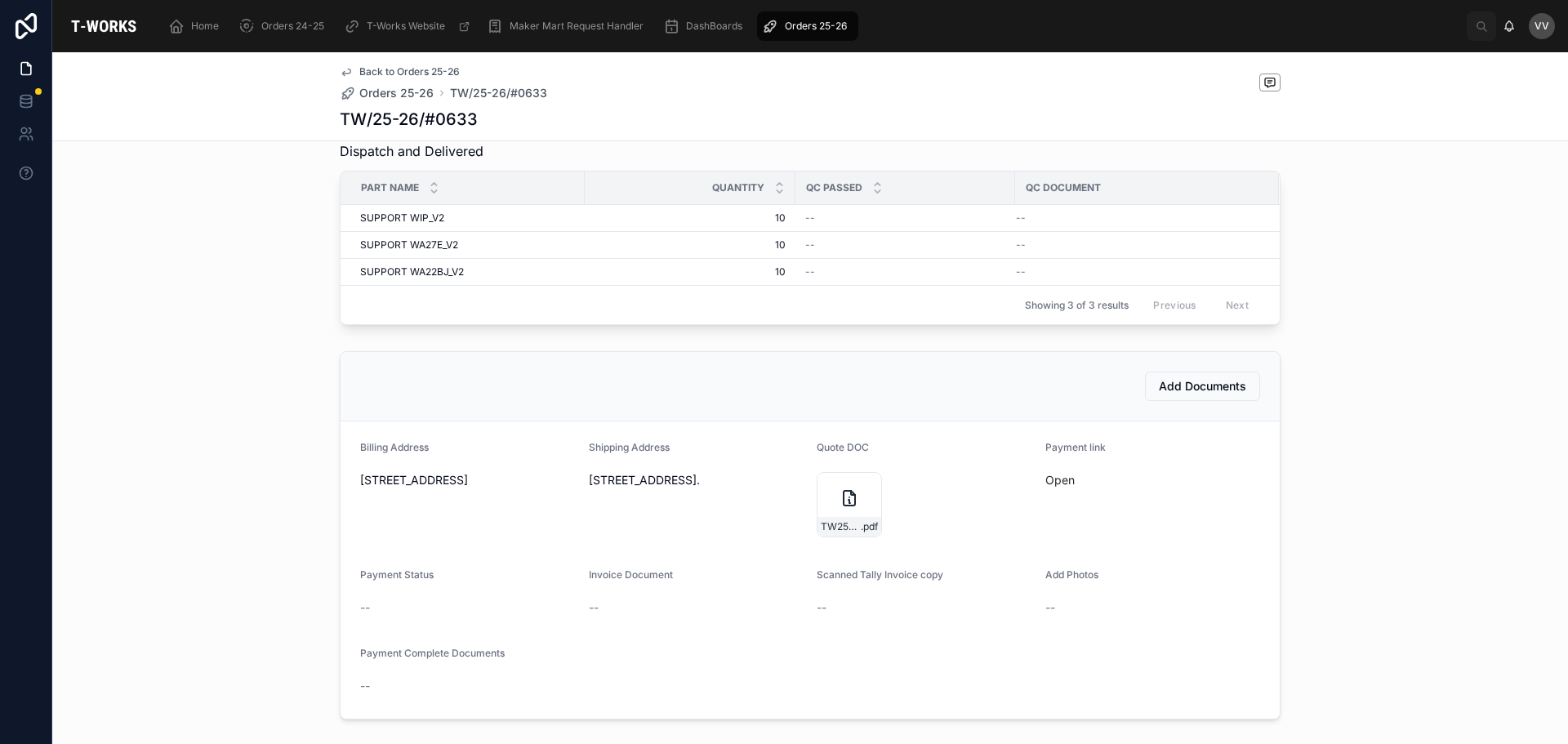
scroll to position [700, 0]
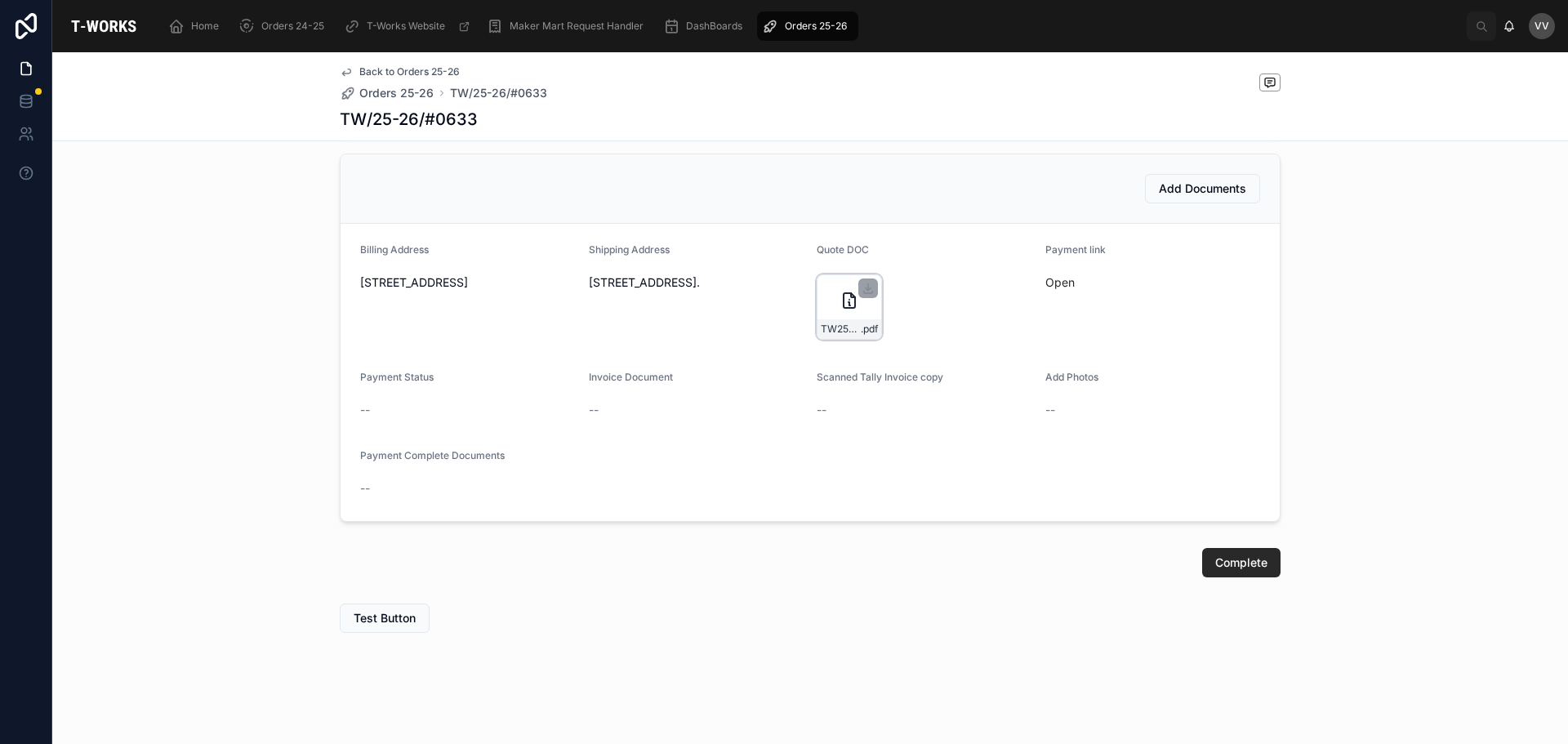
click at [840, 292] on icon at bounding box center [850, 301] width 20 height 20
